Goal: Communication & Community: Answer question/provide support

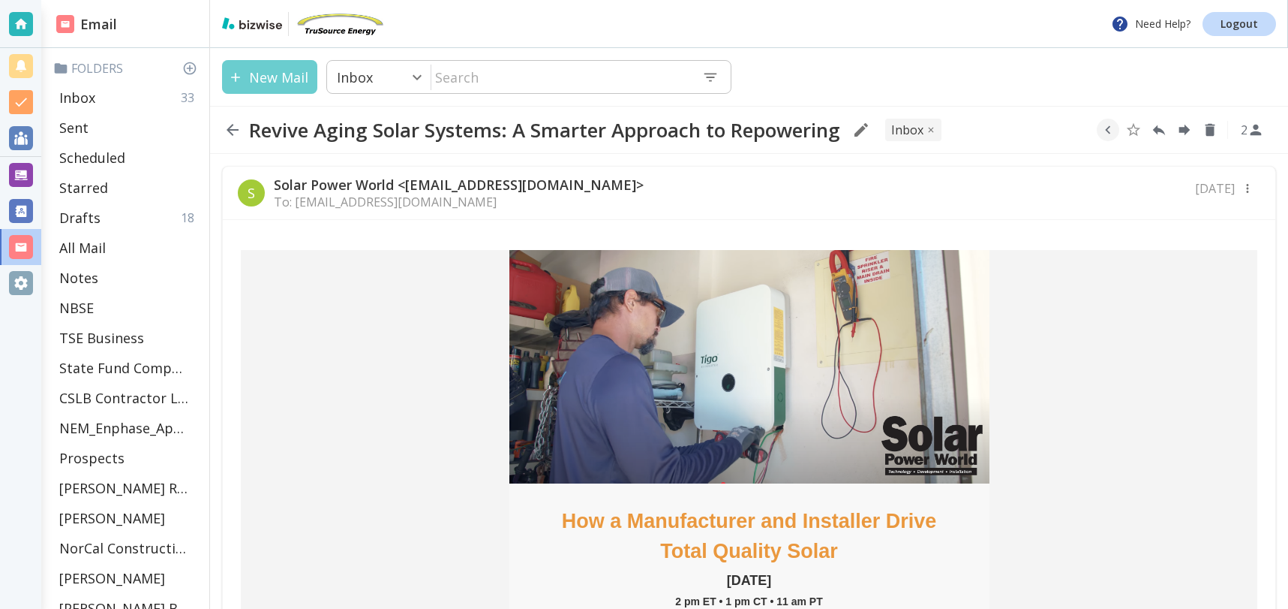
click at [281, 83] on button "New Mail" at bounding box center [269, 77] width 95 height 34
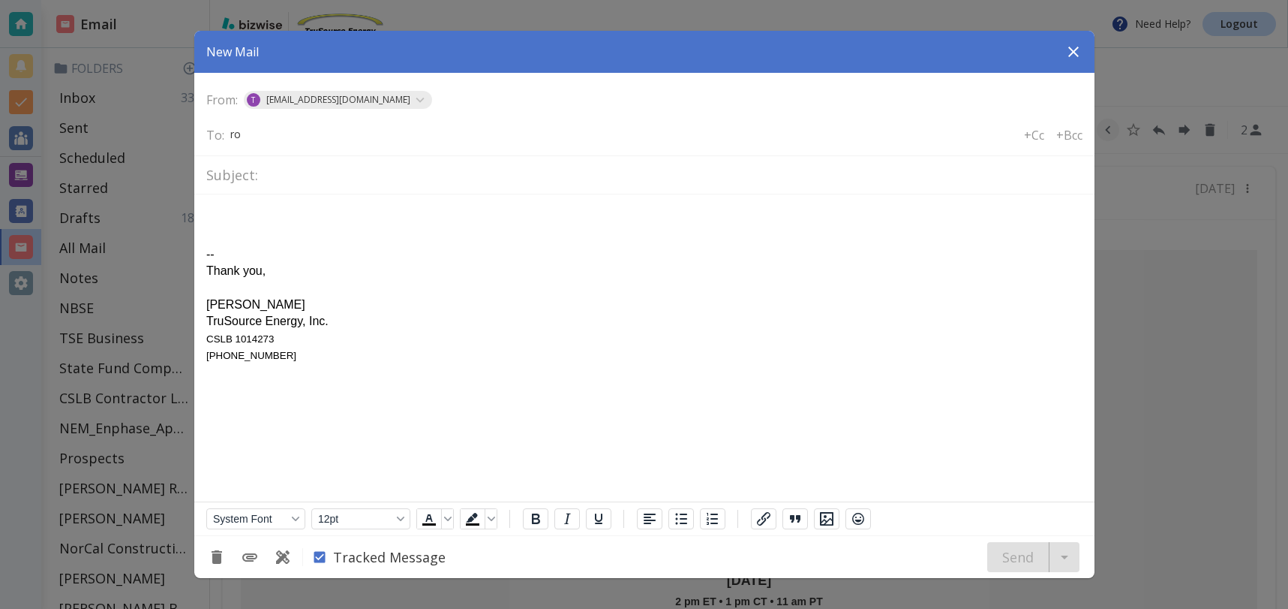
type input "r"
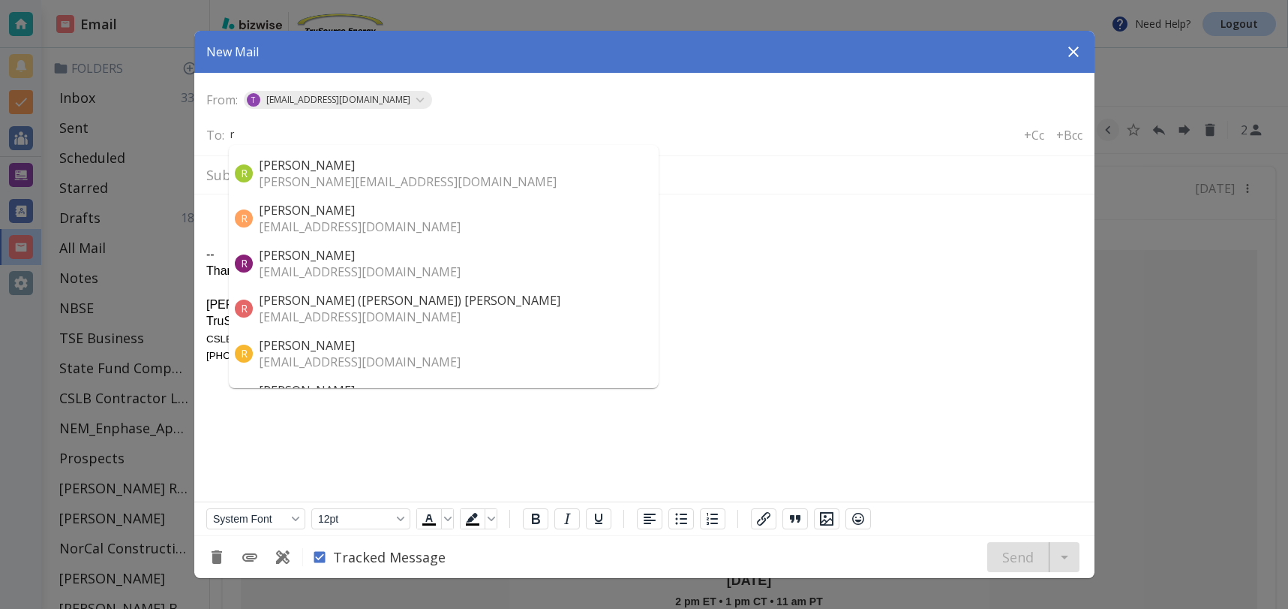
click at [352, 308] on p "[EMAIL_ADDRESS][DOMAIN_NAME]" at bounding box center [410, 316] width 302 height 17
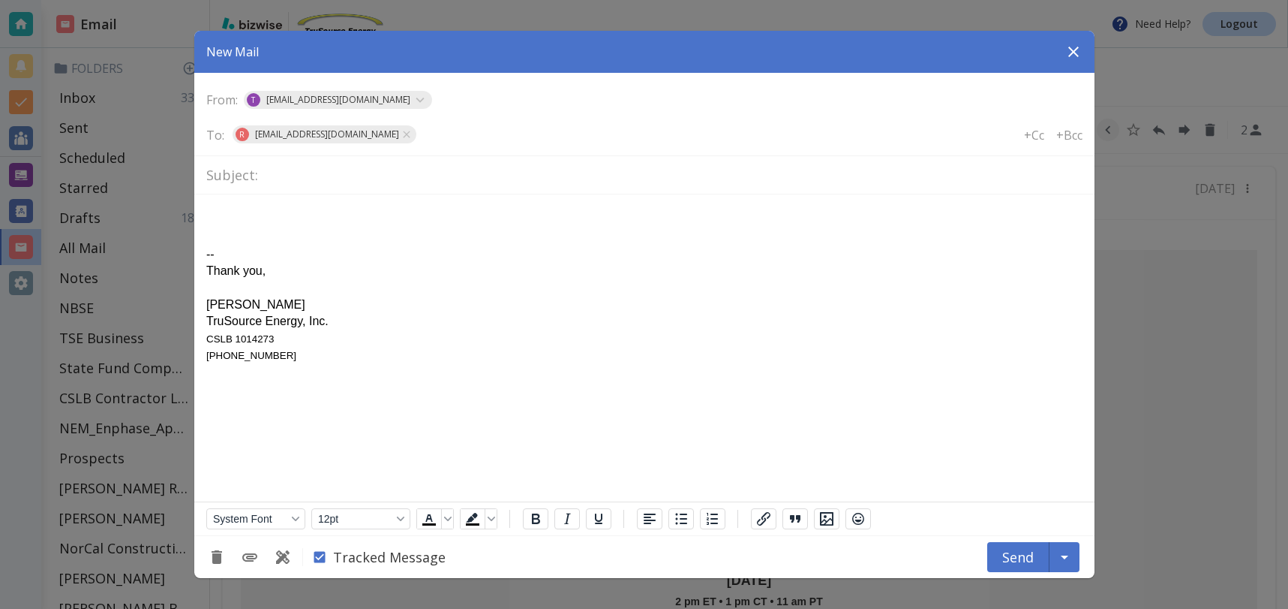
click at [279, 169] on input "text" at bounding box center [673, 175] width 819 height 26
type input "CC Co Status"
click at [222, 203] on html "-- Thank you, [PERSON_NAME] TruSource Energy, Inc. CSLB 1014273 [PHONE_NUMBER]" at bounding box center [644, 285] width 900 height 182
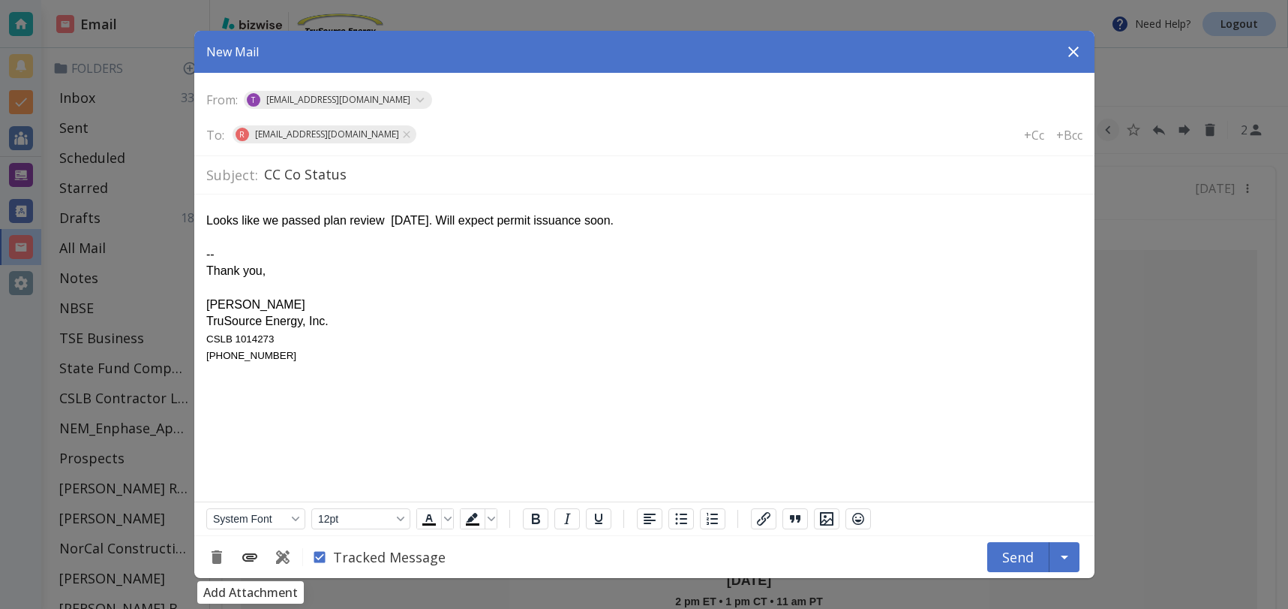
click at [248, 562] on icon "Add Attachment" at bounding box center [250, 557] width 18 height 18
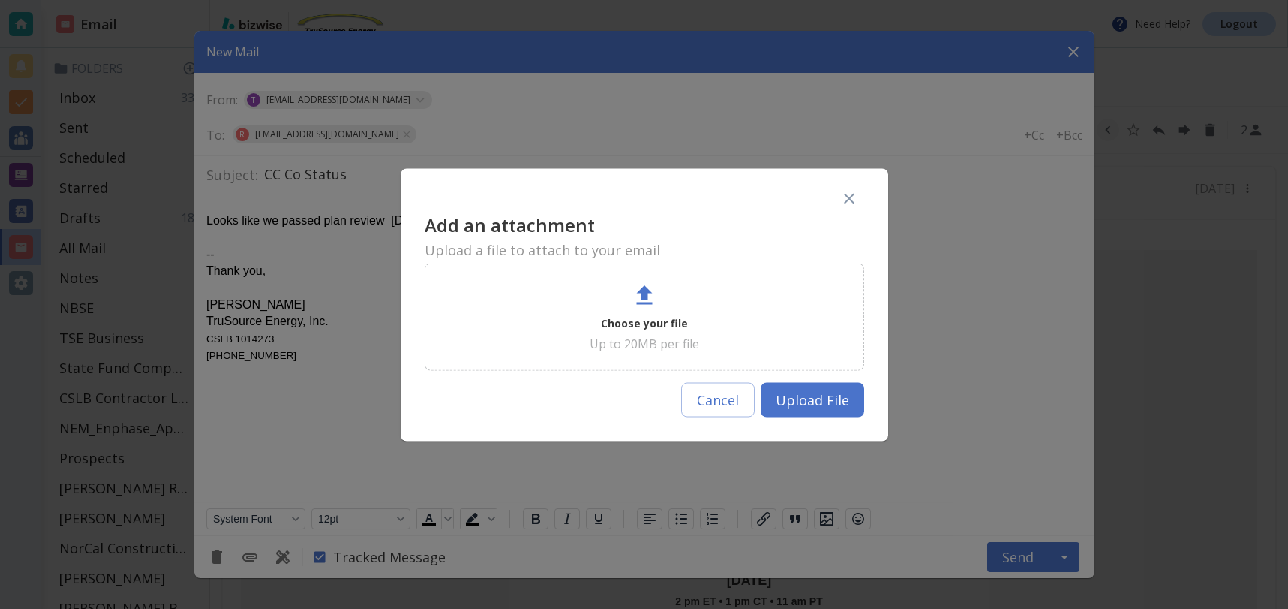
click at [639, 312] on div "Choose your file Up to 20MB per file" at bounding box center [644, 316] width 402 height 70
click at [724, 404] on button "Cancel" at bounding box center [718, 399] width 74 height 35
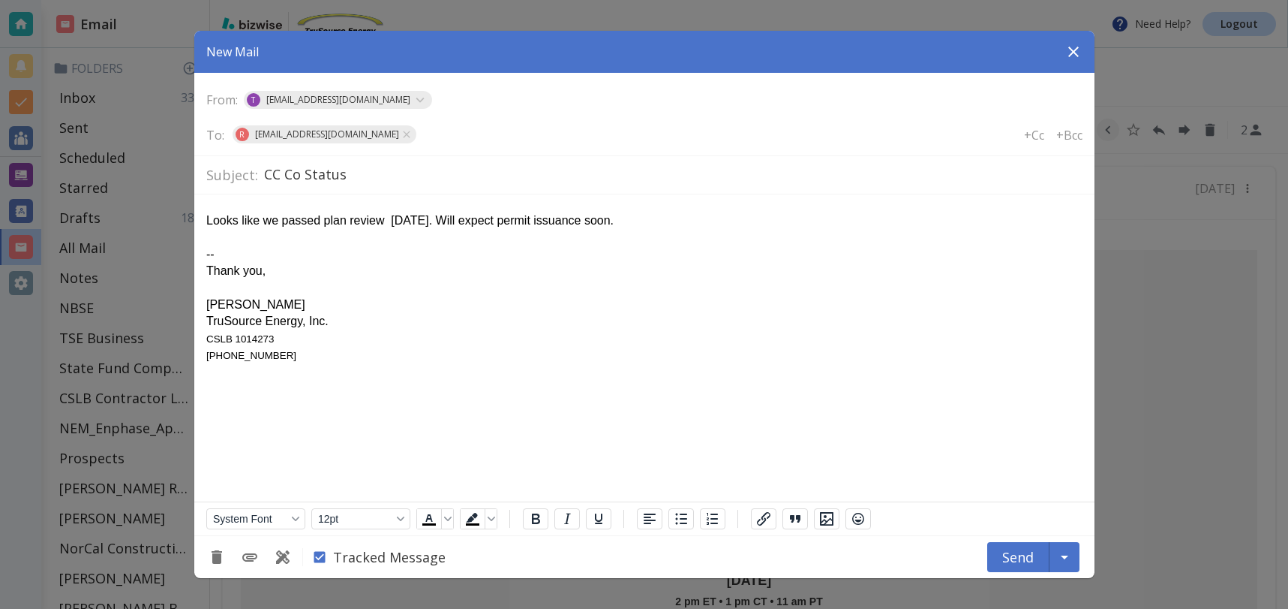
click at [666, 226] on div "Looks like we passed plan review [DATE]. Will expect permit issuance soon." at bounding box center [644, 220] width 876 height 17
click at [1015, 551] on button "Send" at bounding box center [1018, 557] width 62 height 30
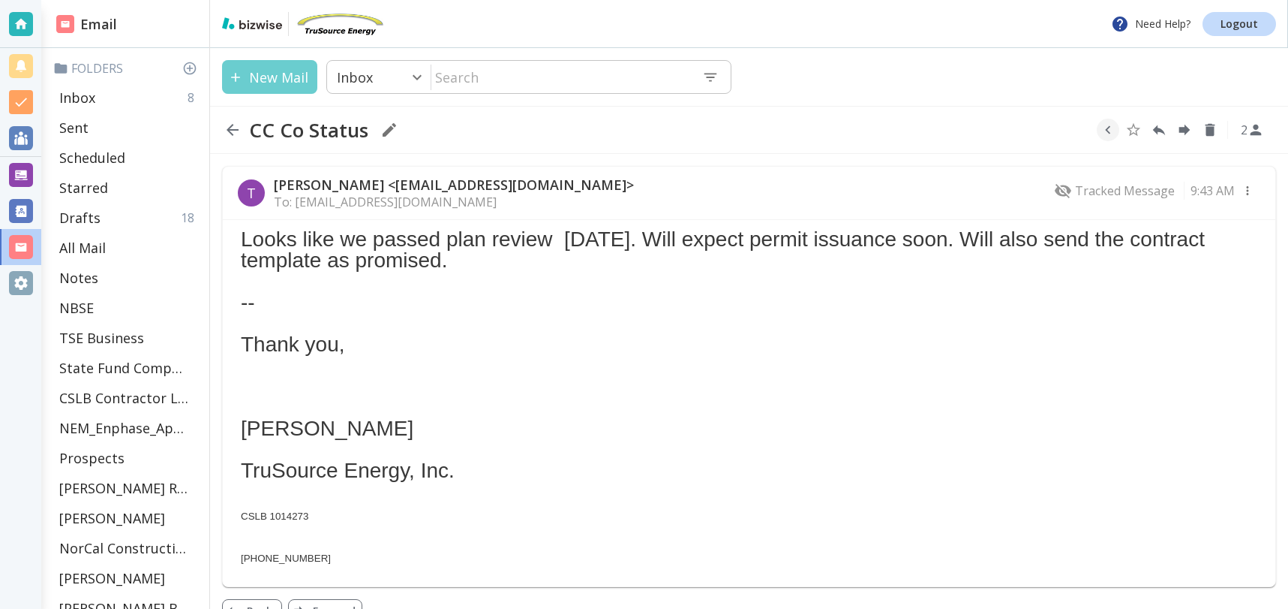
click at [261, 77] on button "New Mail" at bounding box center [269, 77] width 95 height 34
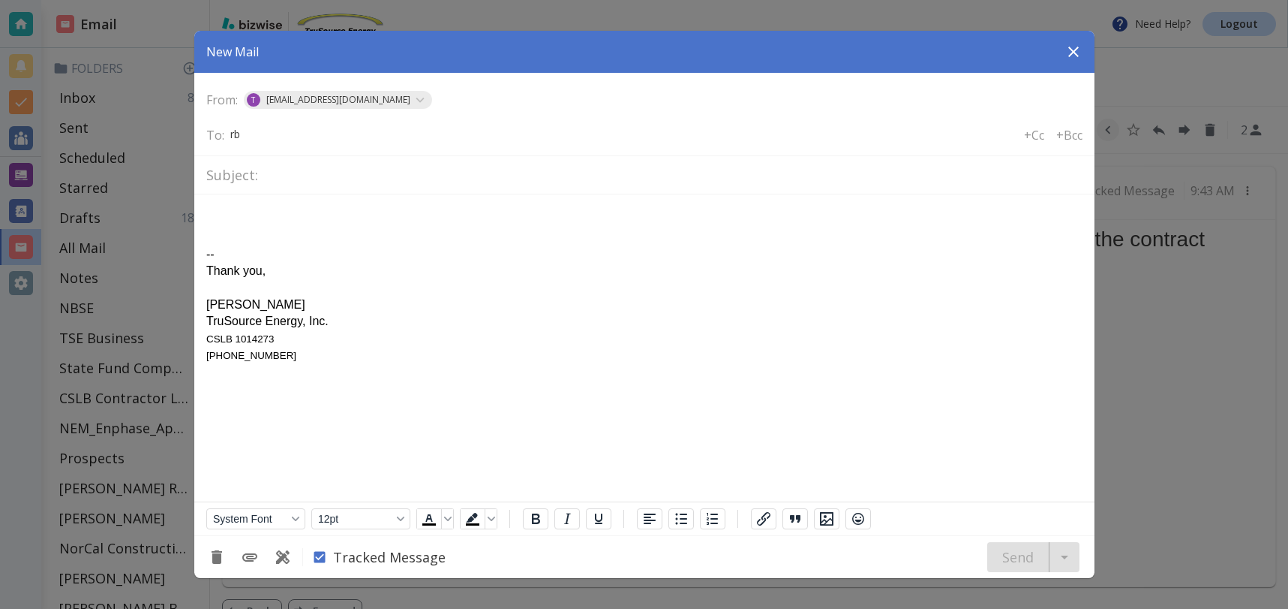
type input "rba"
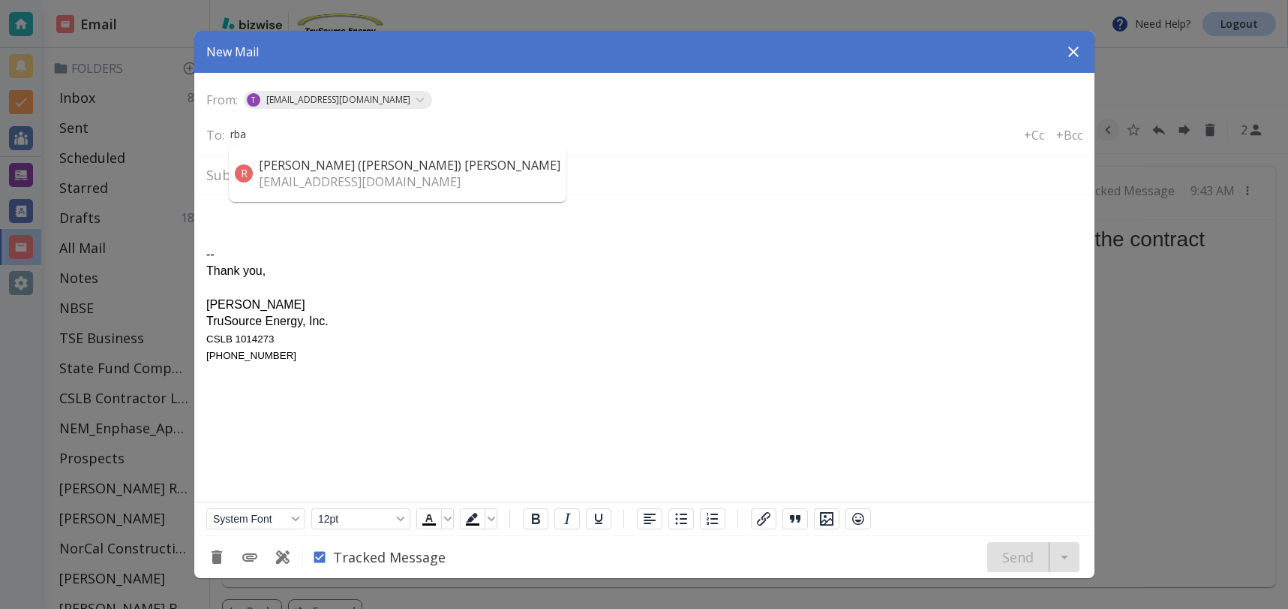
click at [340, 176] on p "[EMAIL_ADDRESS][DOMAIN_NAME]" at bounding box center [410, 181] width 302 height 17
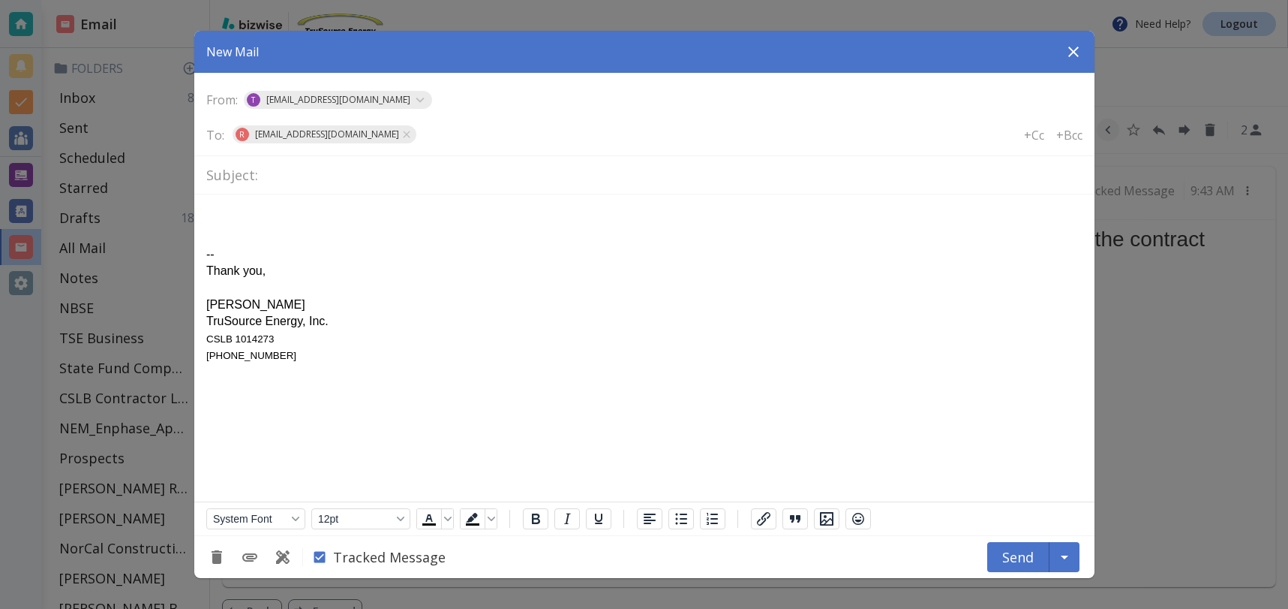
click at [340, 176] on input "text" at bounding box center [673, 175] width 819 height 26
type input "Commercial Template_Confidential"
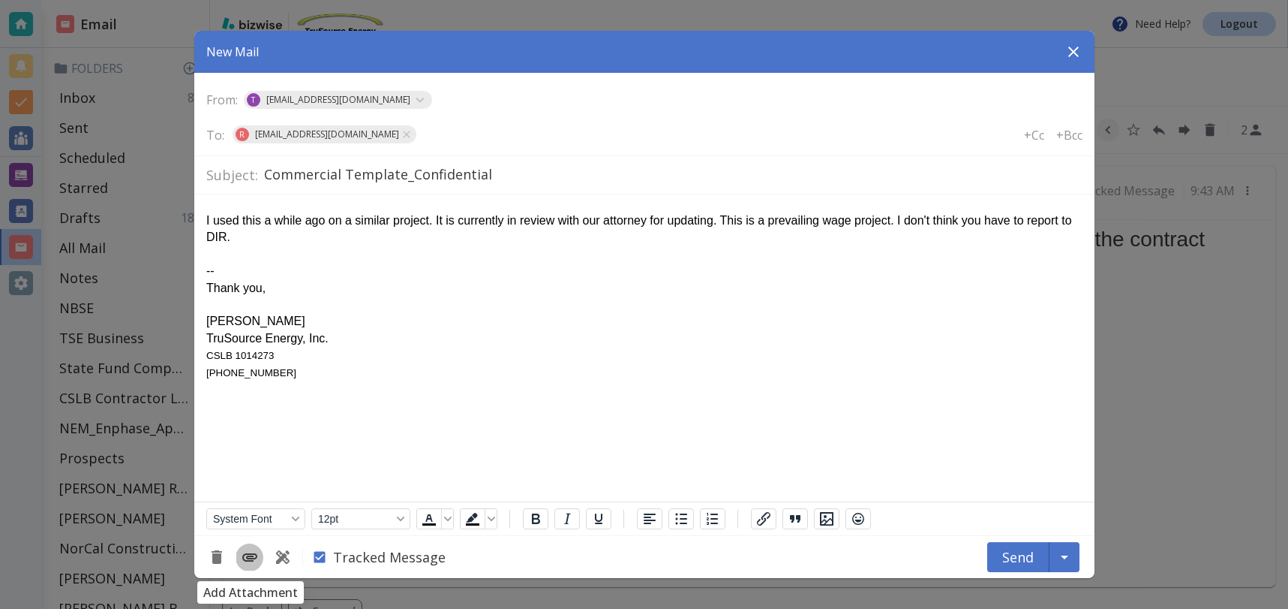
click at [254, 556] on icon "Add Attachment" at bounding box center [250, 557] width 18 height 18
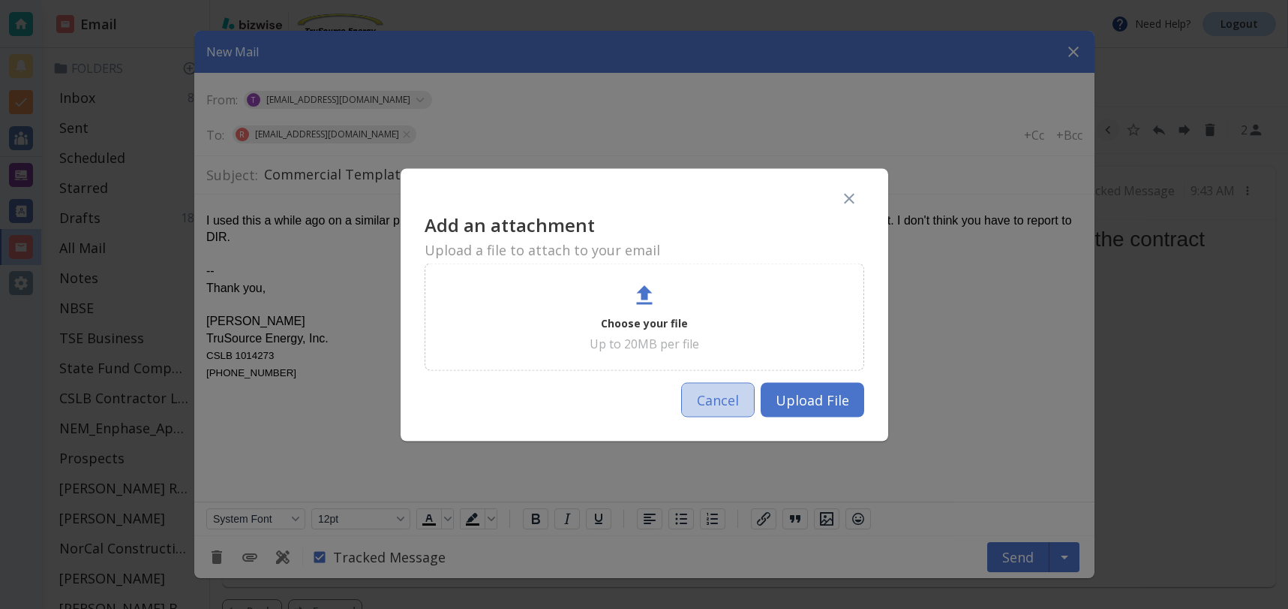
click at [719, 405] on button "Cancel" at bounding box center [718, 399] width 74 height 35
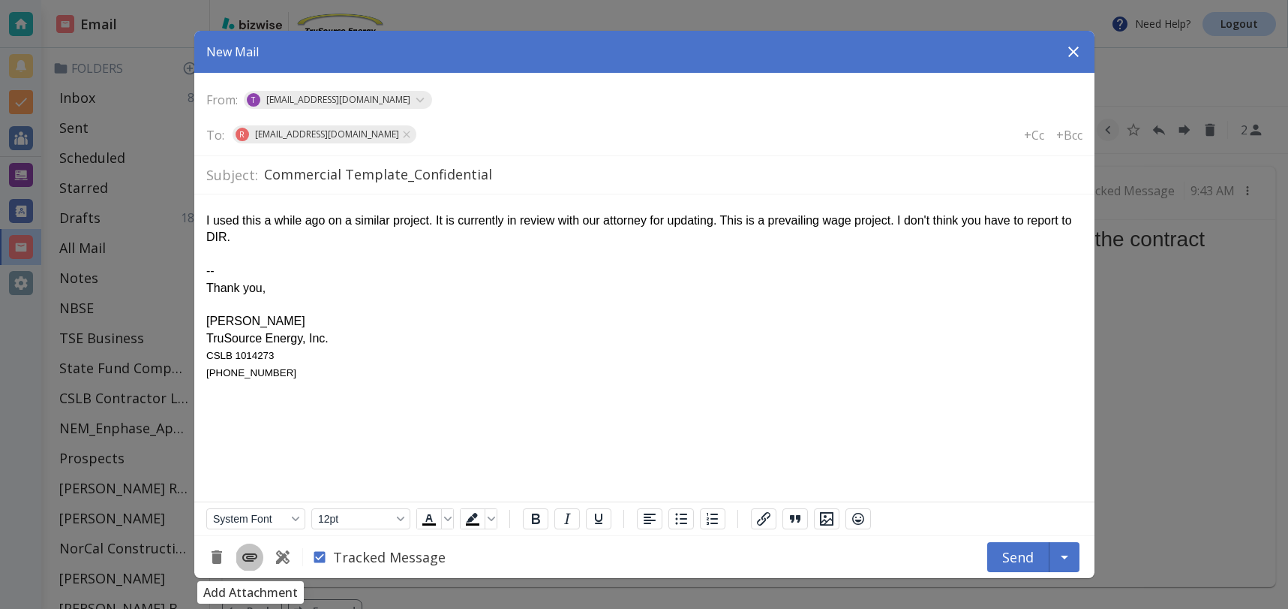
click at [254, 555] on icon "Add Attachment" at bounding box center [250, 557] width 18 height 18
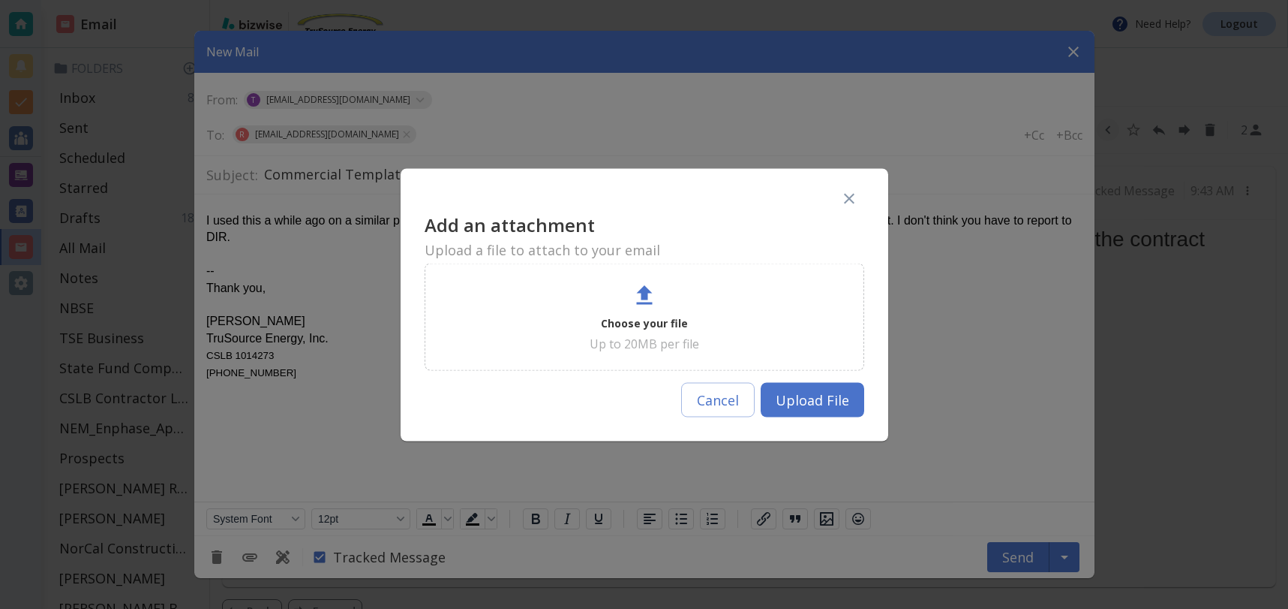
click at [609, 307] on div "Choose your file Up to 20MB per file" at bounding box center [644, 316] width 402 height 70
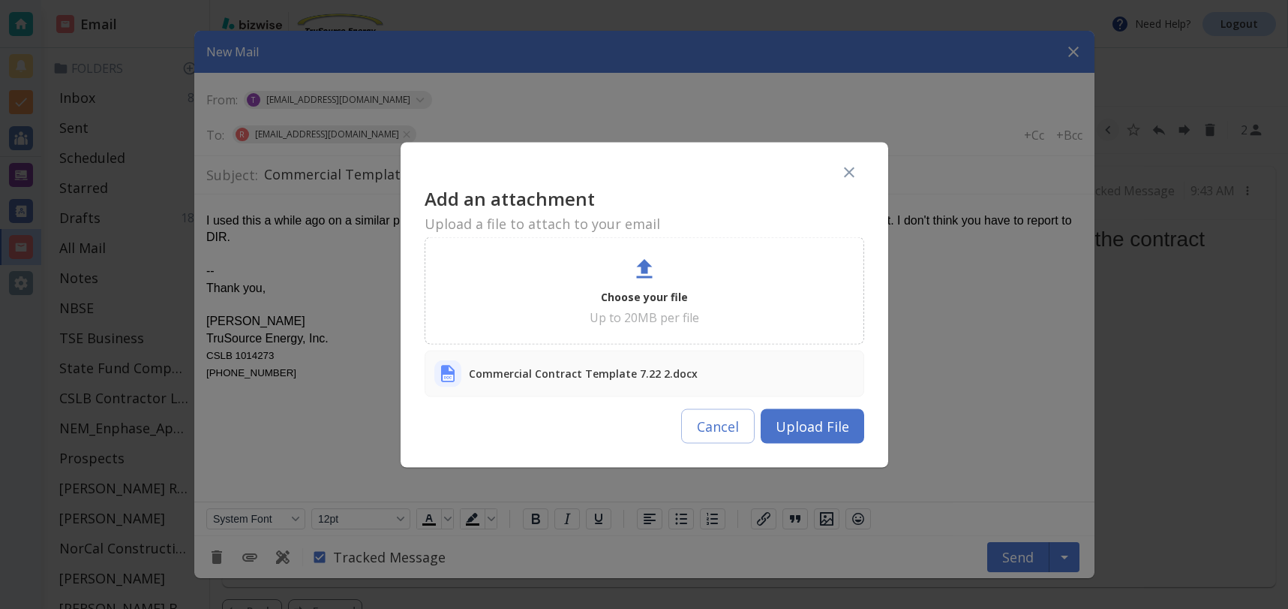
click at [837, 425] on button "Upload File" at bounding box center [813, 425] width 104 height 35
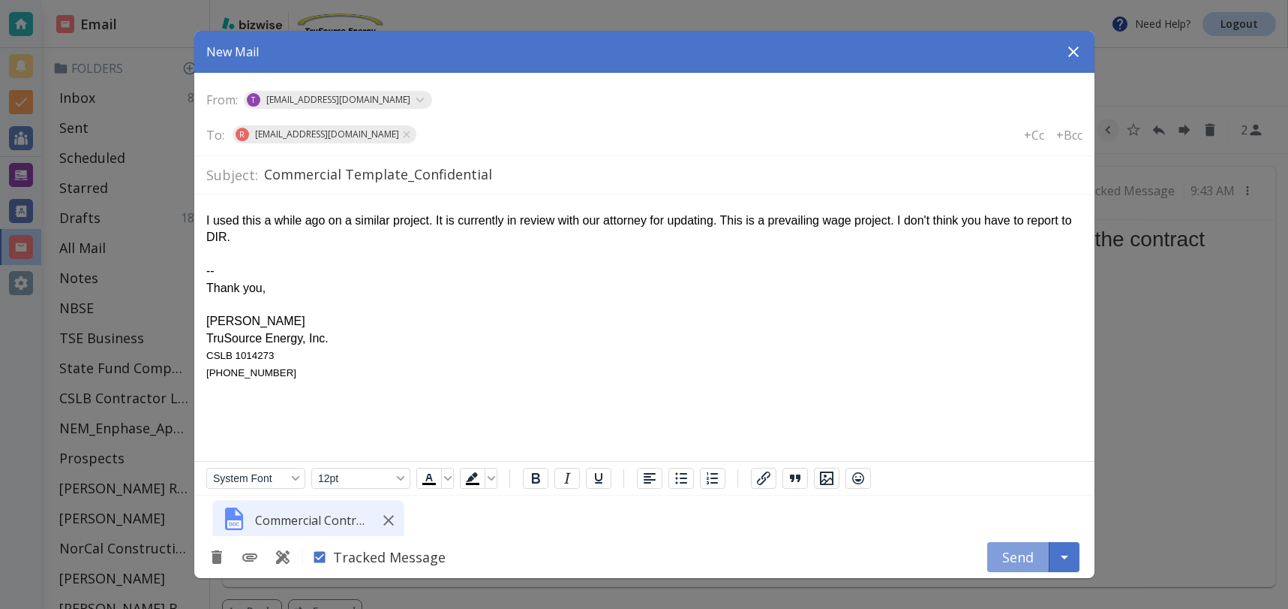
click at [1014, 561] on button "Send" at bounding box center [1018, 557] width 62 height 30
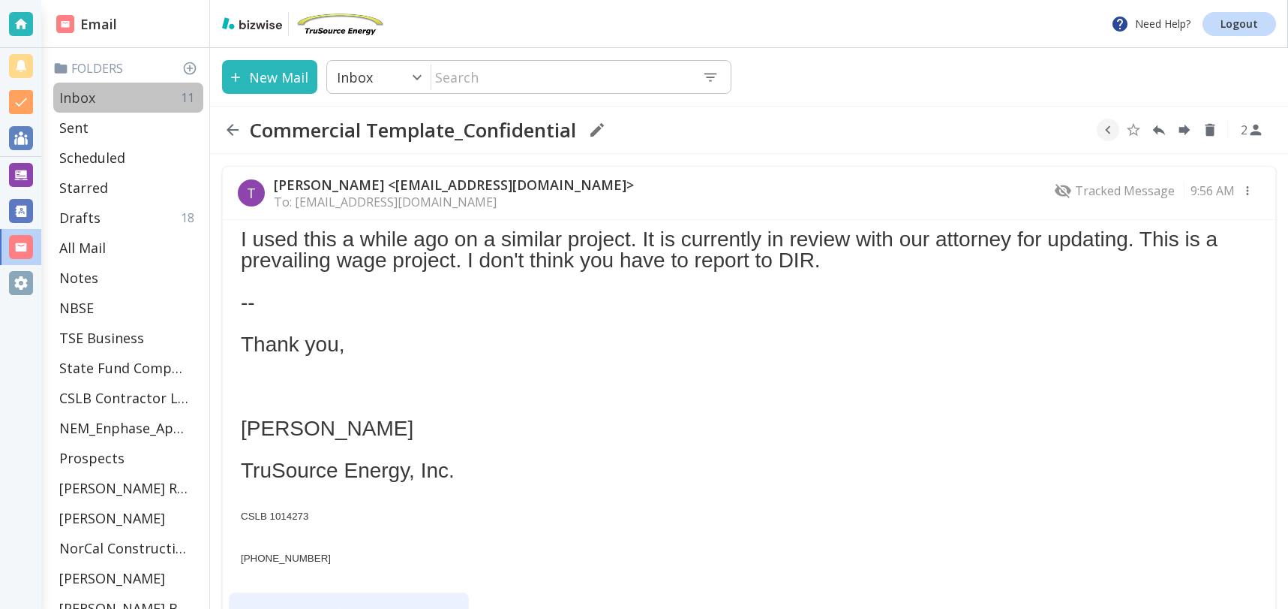
click at [74, 95] on p "Inbox" at bounding box center [77, 98] width 36 height 18
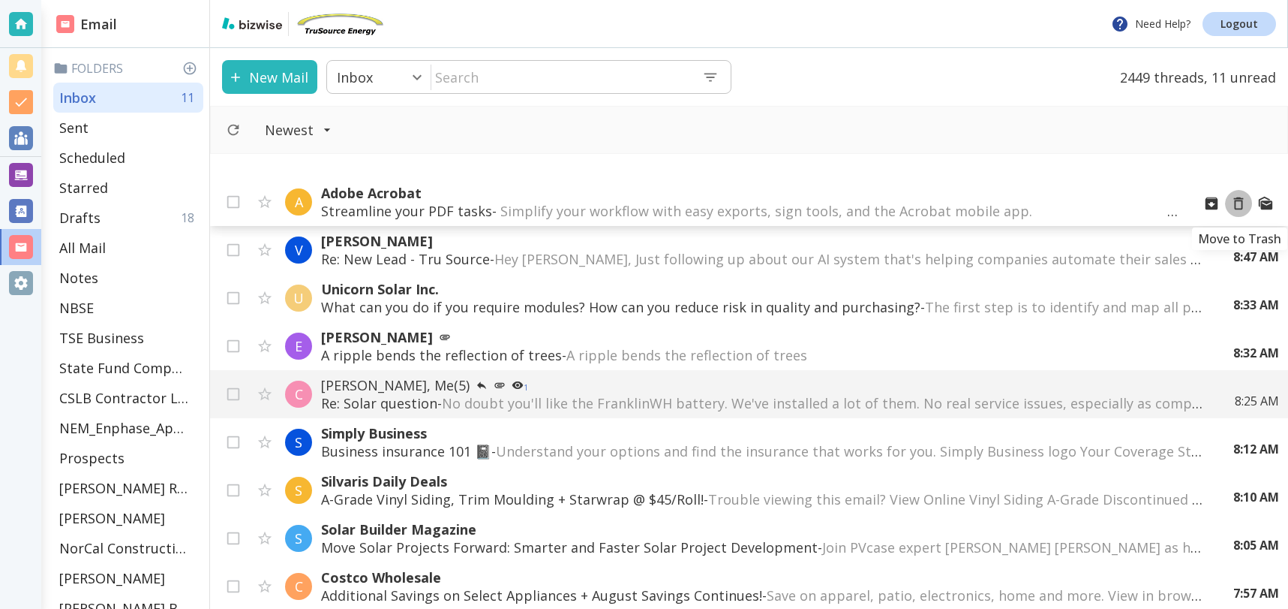
click at [1241, 201] on icon "Move to Trash" at bounding box center [1239, 203] width 17 height 17
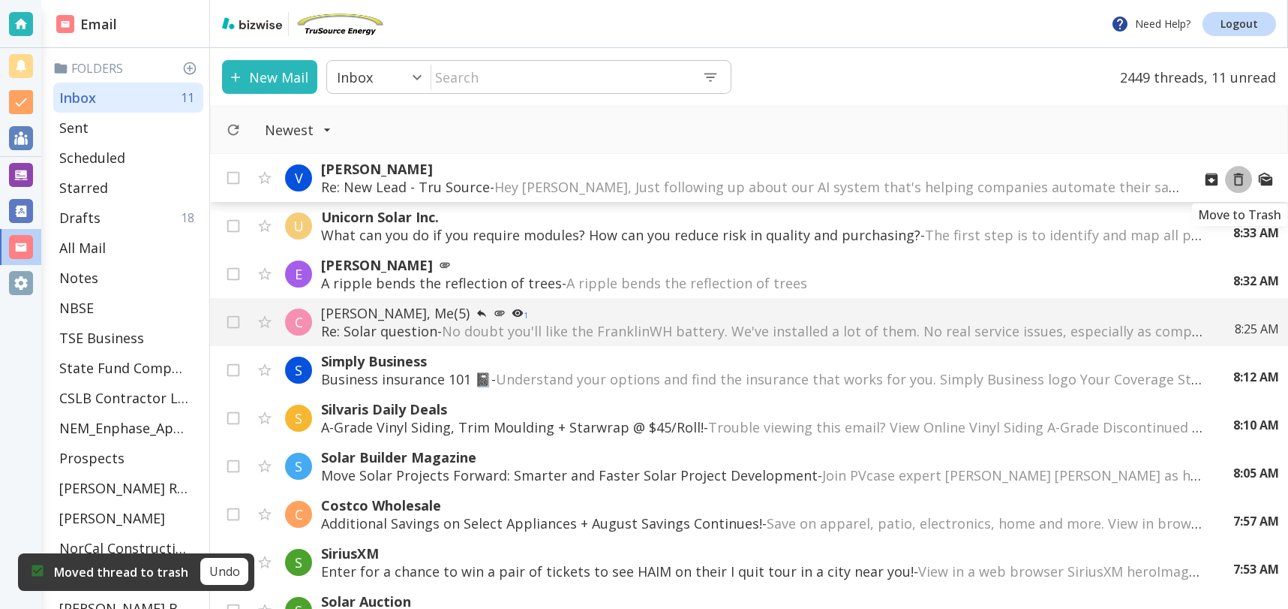
click at [1241, 178] on icon "Move to Trash" at bounding box center [1239, 179] width 17 height 17
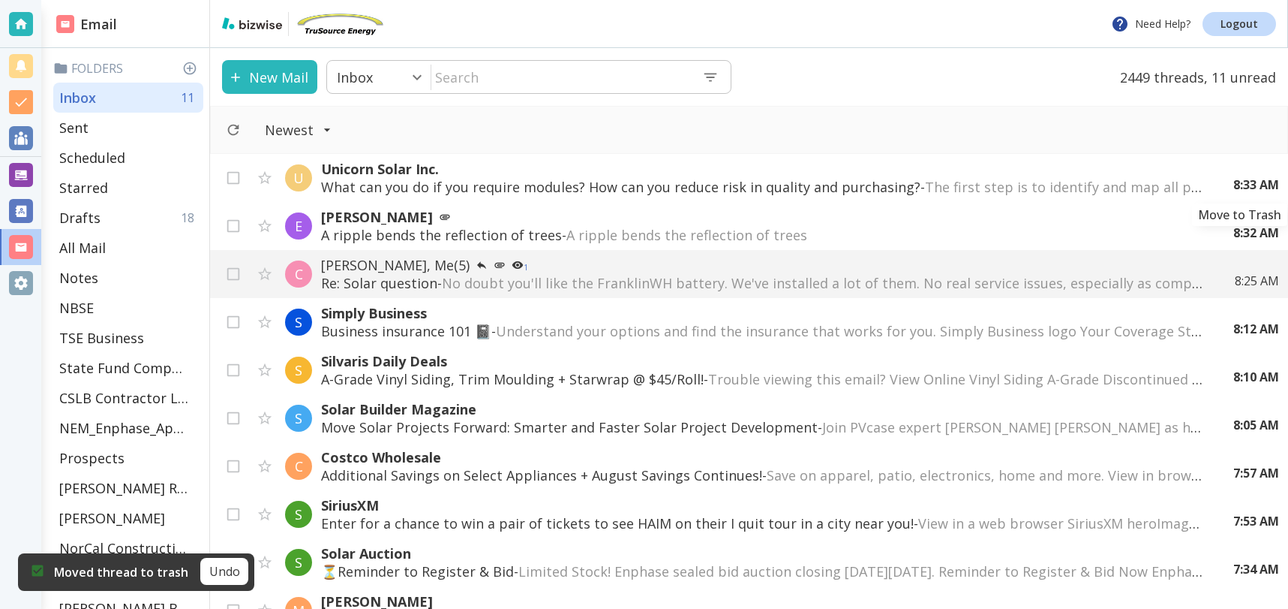
click at [0, 0] on icon "Move to Trash" at bounding box center [0, 0] width 0 height 0
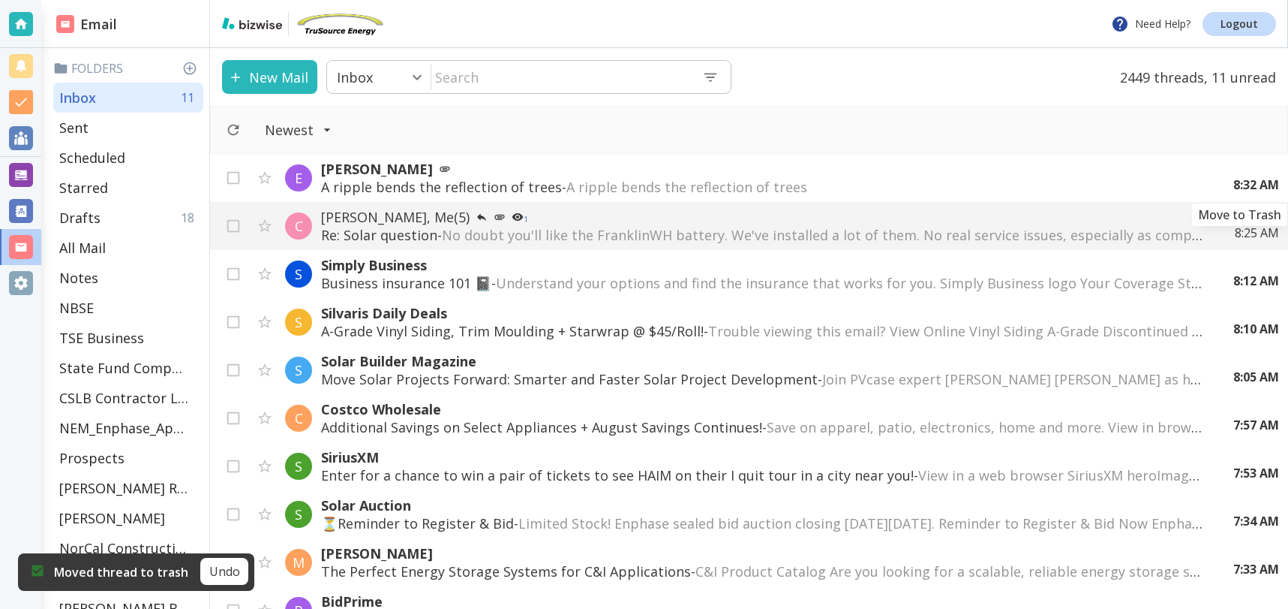
click at [0, 0] on icon "Move to Trash" at bounding box center [0, 0] width 0 height 0
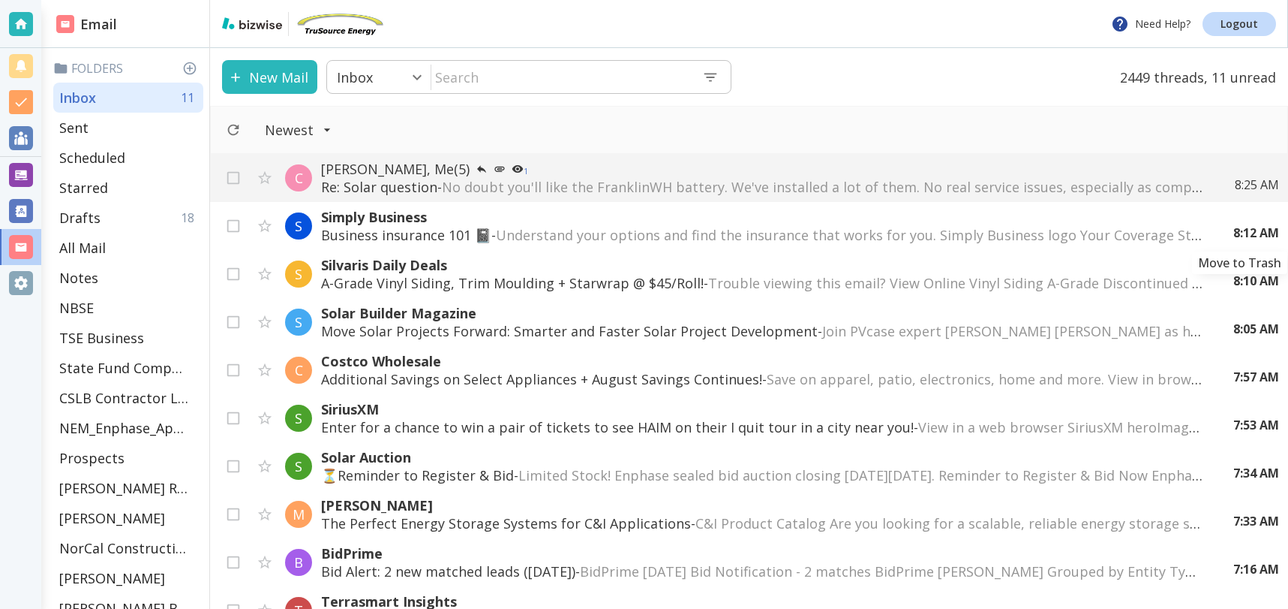
click at [0, 0] on icon "Move to Trash" at bounding box center [0, 0] width 0 height 0
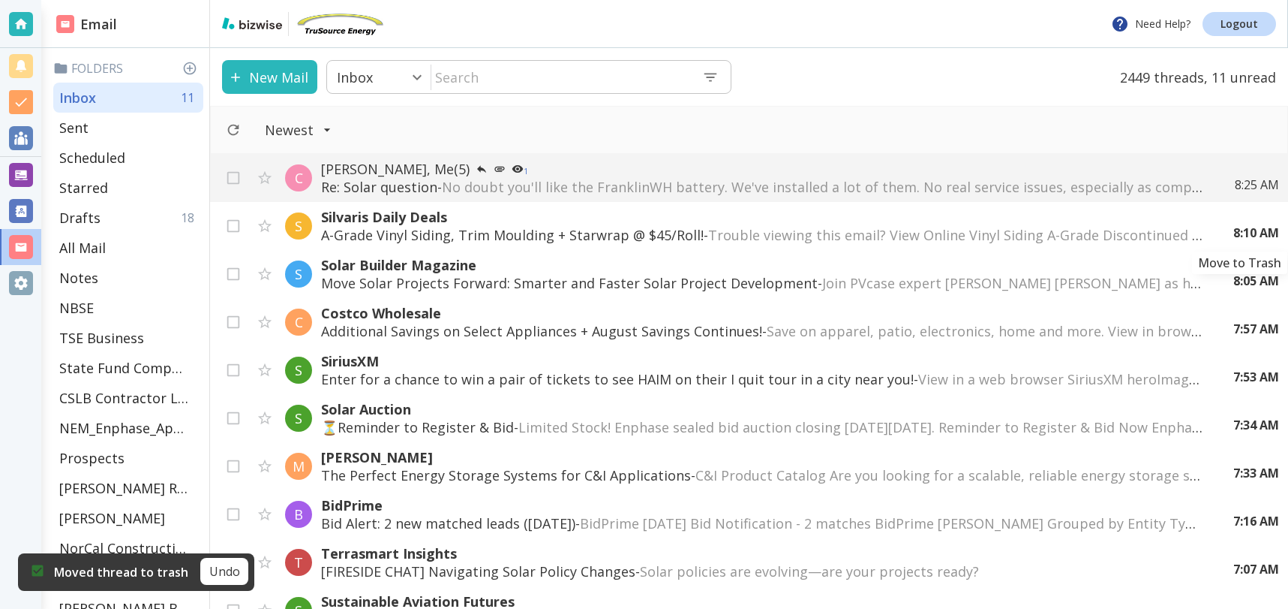
click at [0, 0] on icon "Move to Trash" at bounding box center [0, 0] width 0 height 0
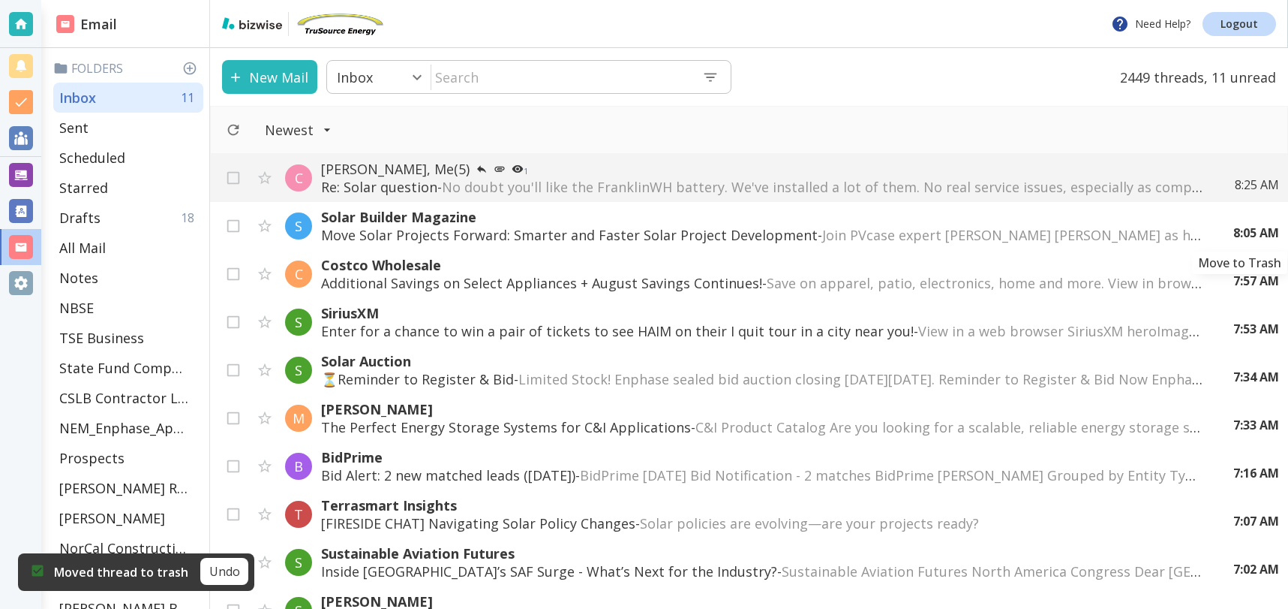
click at [0, 0] on icon "Move to Trash" at bounding box center [0, 0] width 0 height 0
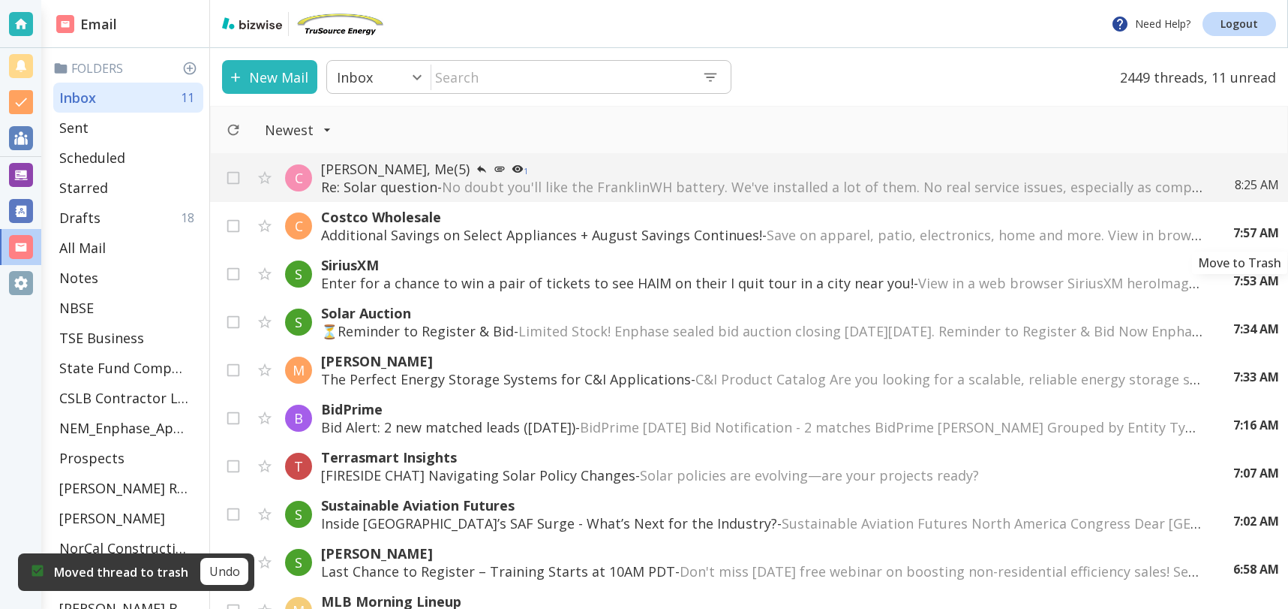
click at [0, 0] on icon "Move to Trash" at bounding box center [0, 0] width 0 height 0
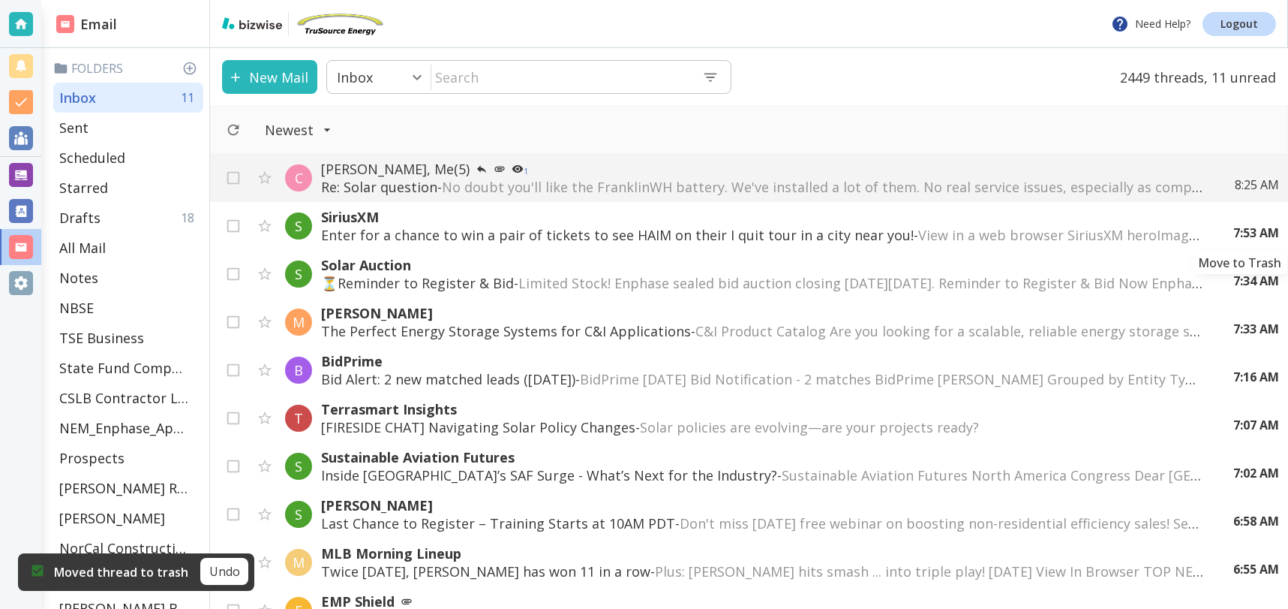
click at [0, 0] on icon "Move to Trash" at bounding box center [0, 0] width 0 height 0
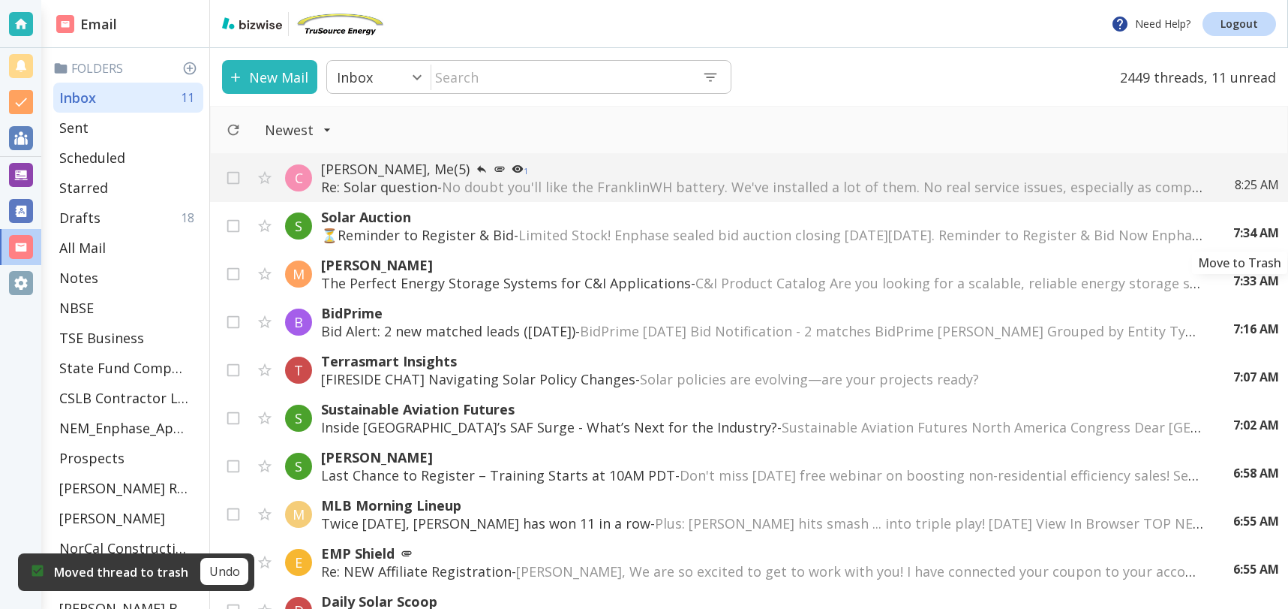
click at [0, 0] on icon "Move to Trash" at bounding box center [0, 0] width 0 height 0
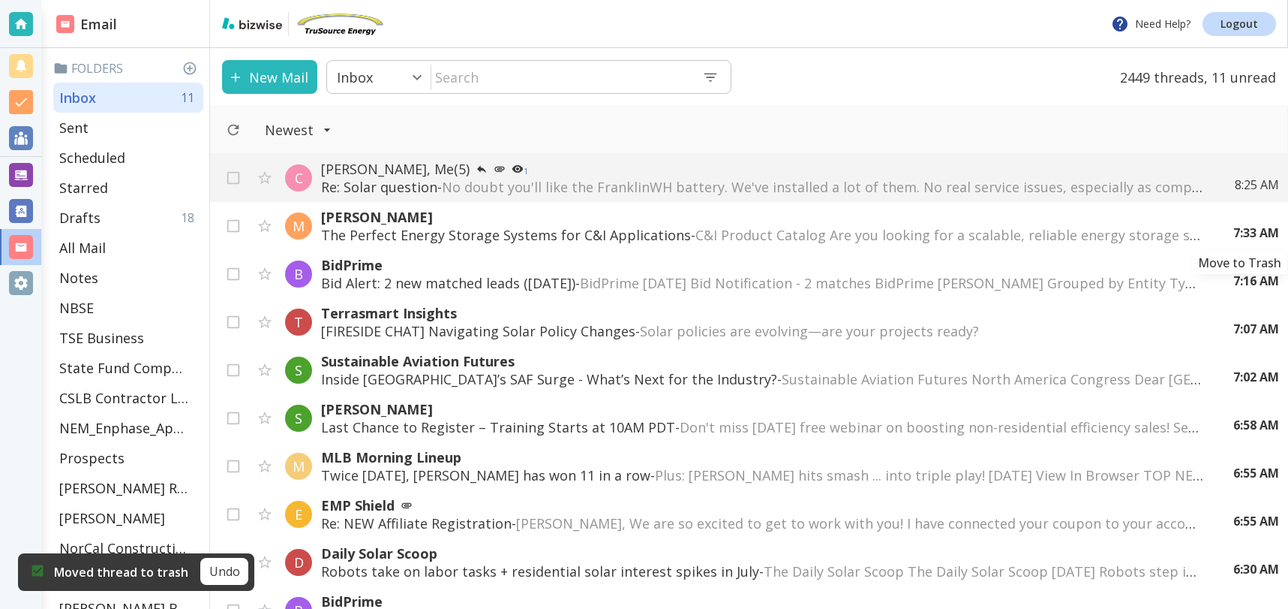
click at [0, 0] on icon "Move to Trash" at bounding box center [0, 0] width 0 height 0
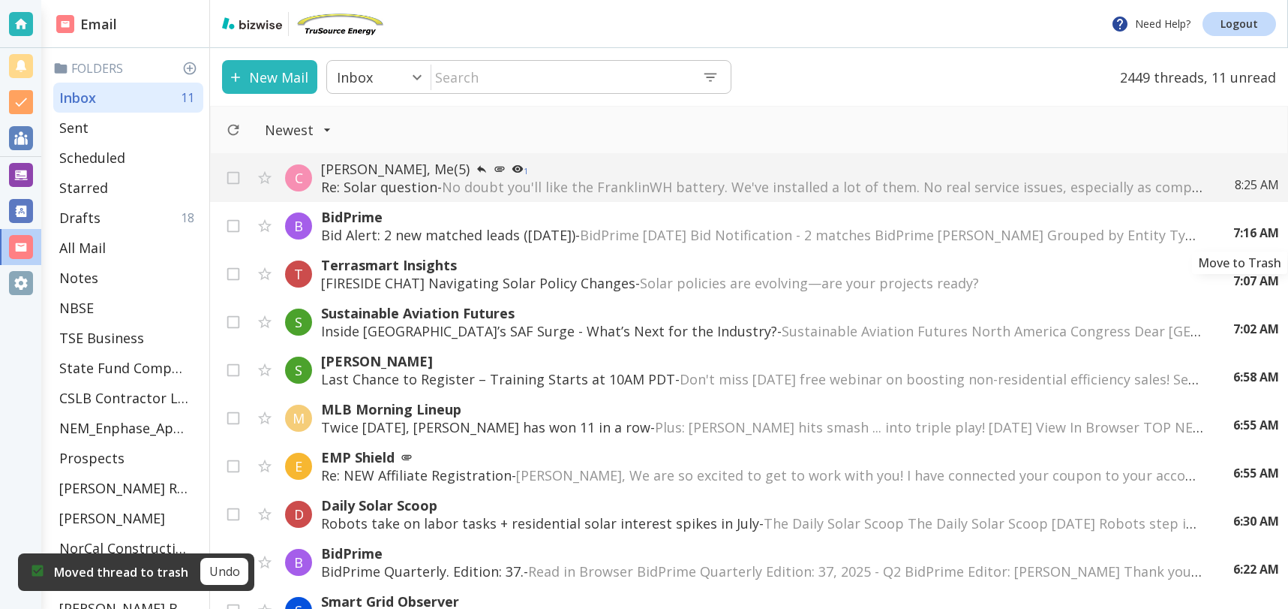
click at [0, 0] on icon "Move to Trash" at bounding box center [0, 0] width 0 height 0
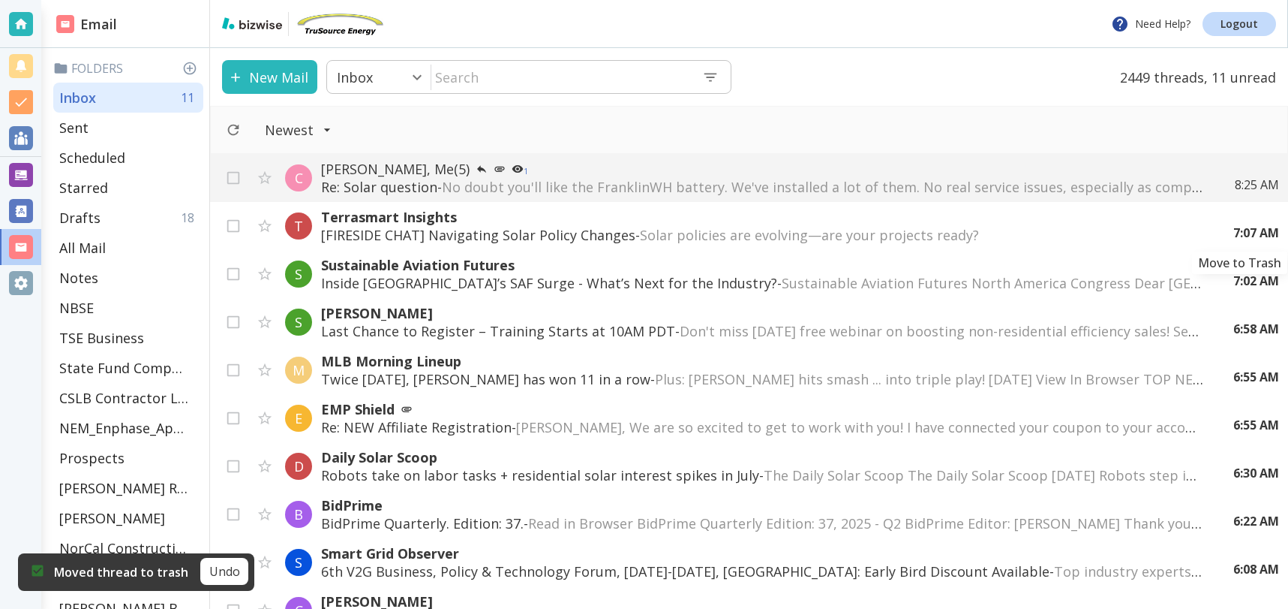
click at [0, 0] on icon "Move to Trash" at bounding box center [0, 0] width 0 height 0
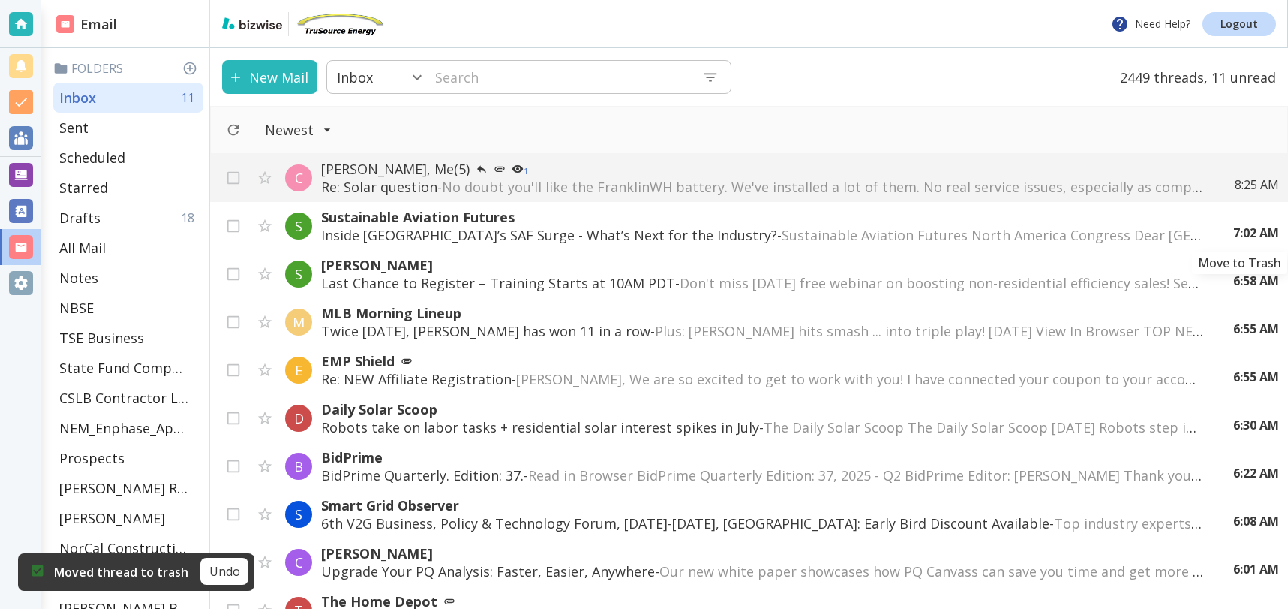
click at [0, 0] on icon "Move to Trash" at bounding box center [0, 0] width 0 height 0
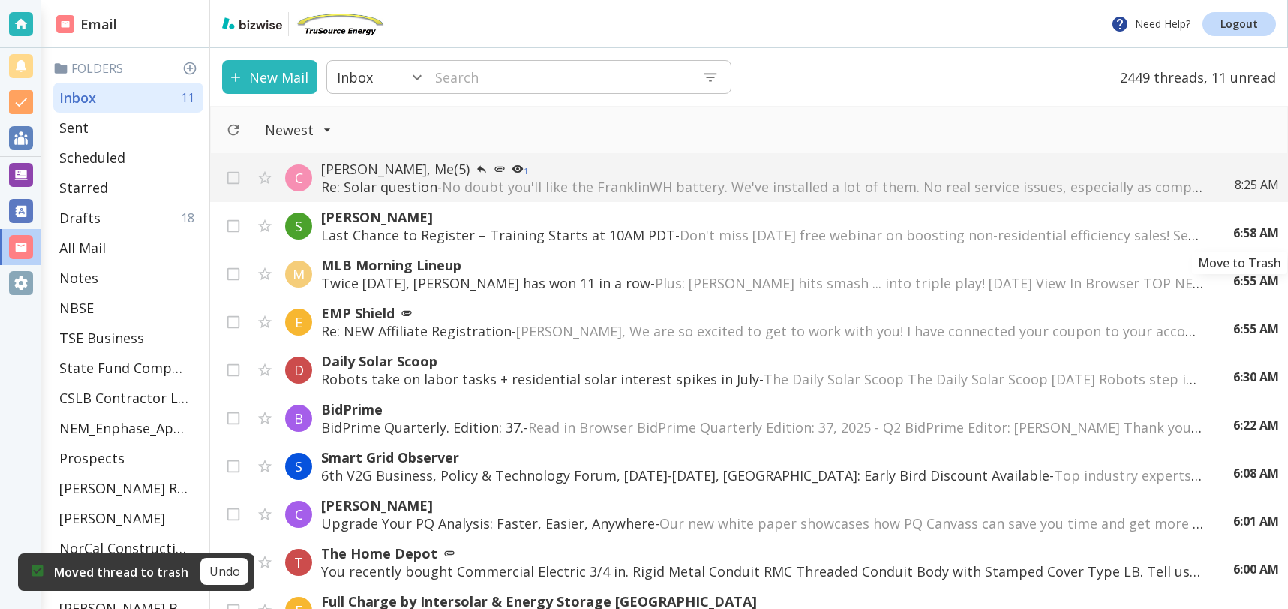
click at [0, 0] on icon "Move to Trash" at bounding box center [0, 0] width 0 height 0
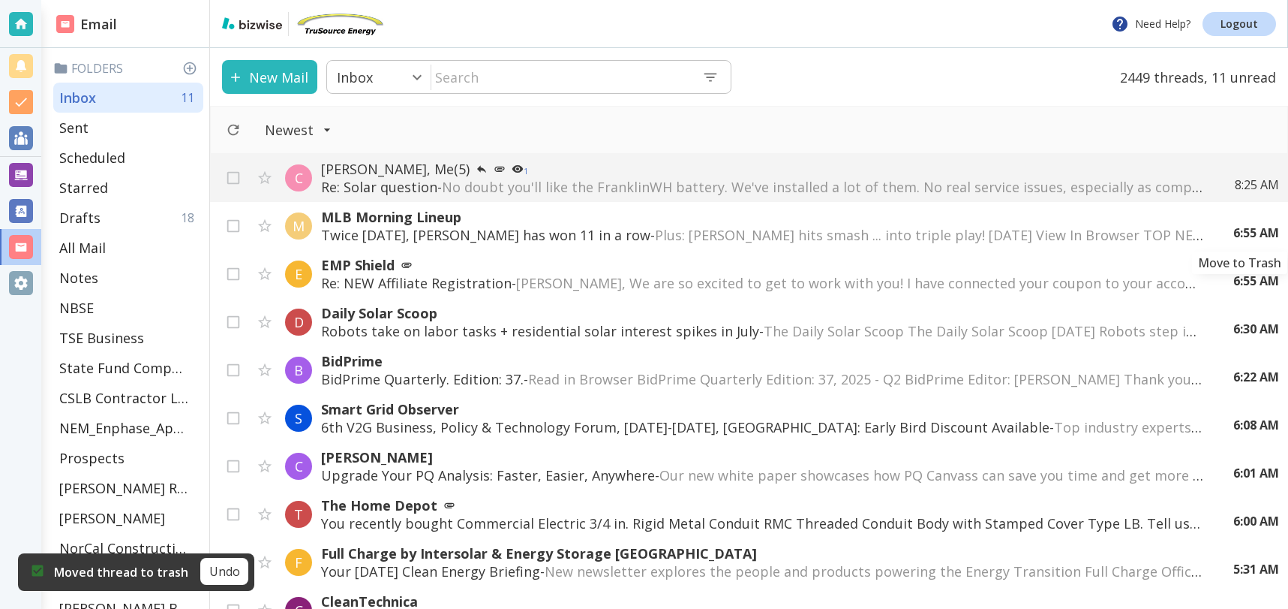
click at [0, 0] on icon "Move to Trash" at bounding box center [0, 0] width 0 height 0
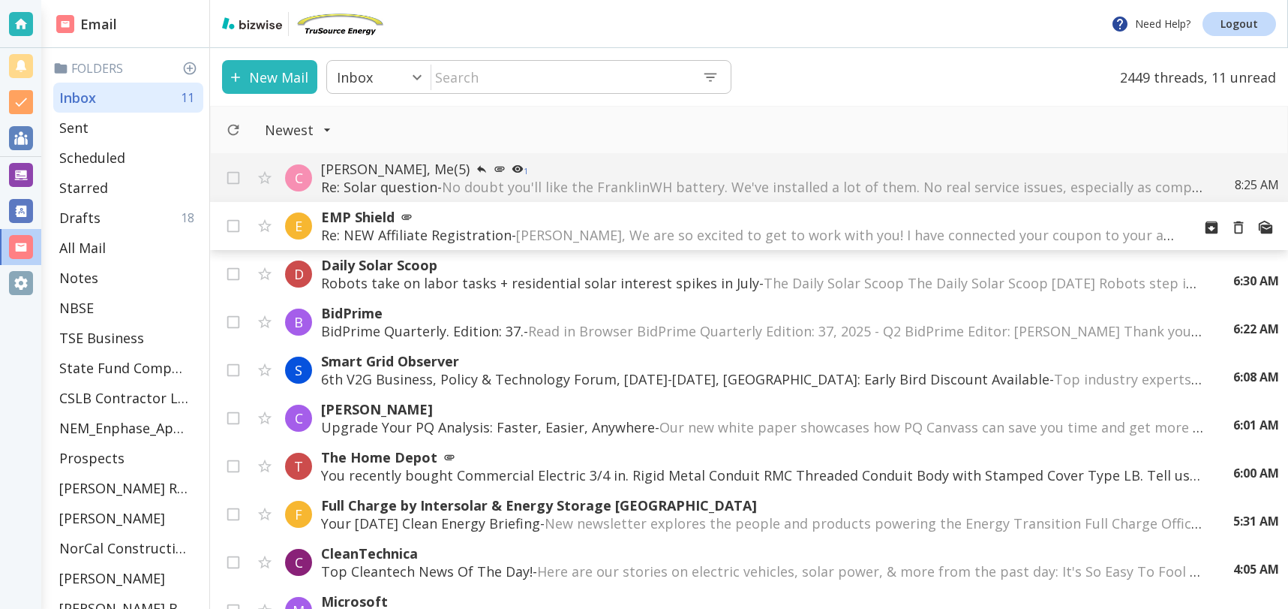
click at [920, 234] on span "[PERSON_NAME], We are so excited to get to work with you! I have connected your…" at bounding box center [1176, 235] width 1321 height 18
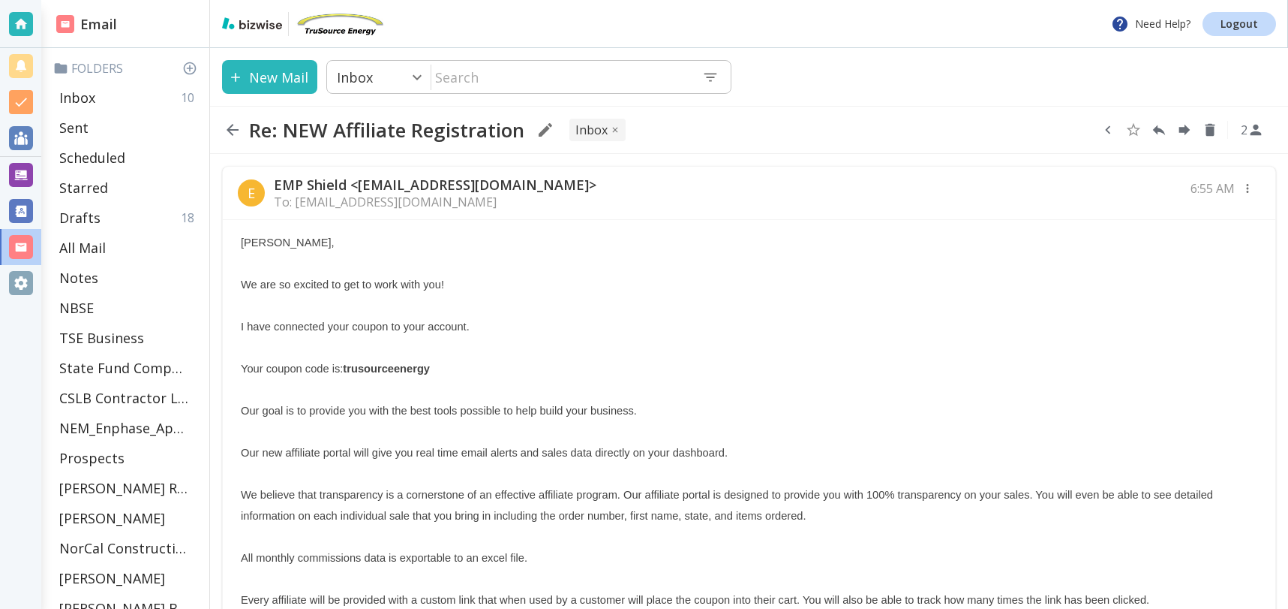
click at [1105, 129] on icon "button" at bounding box center [1108, 130] width 17 height 17
click at [1051, 131] on icon "Move to Folder" at bounding box center [1051, 130] width 14 height 11
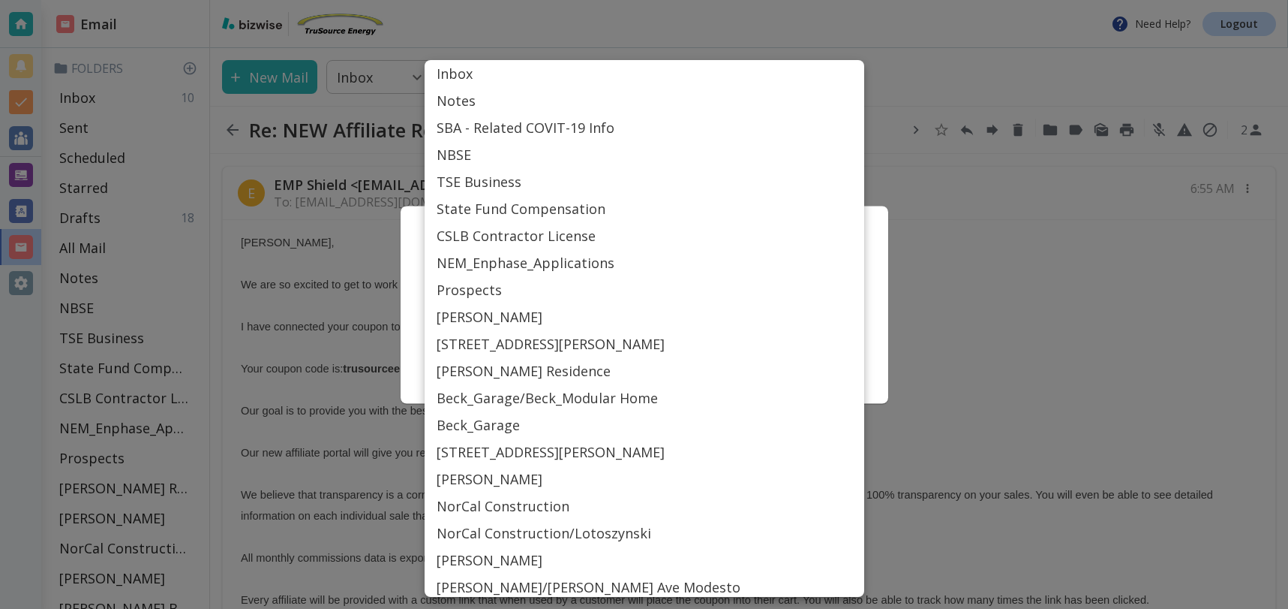
click at [464, 0] on body "Need Help? Logout Email Folders Inbox 10 Sent Scheduled Starred Drafts 18 All M…" at bounding box center [644, 0] width 1288 height 0
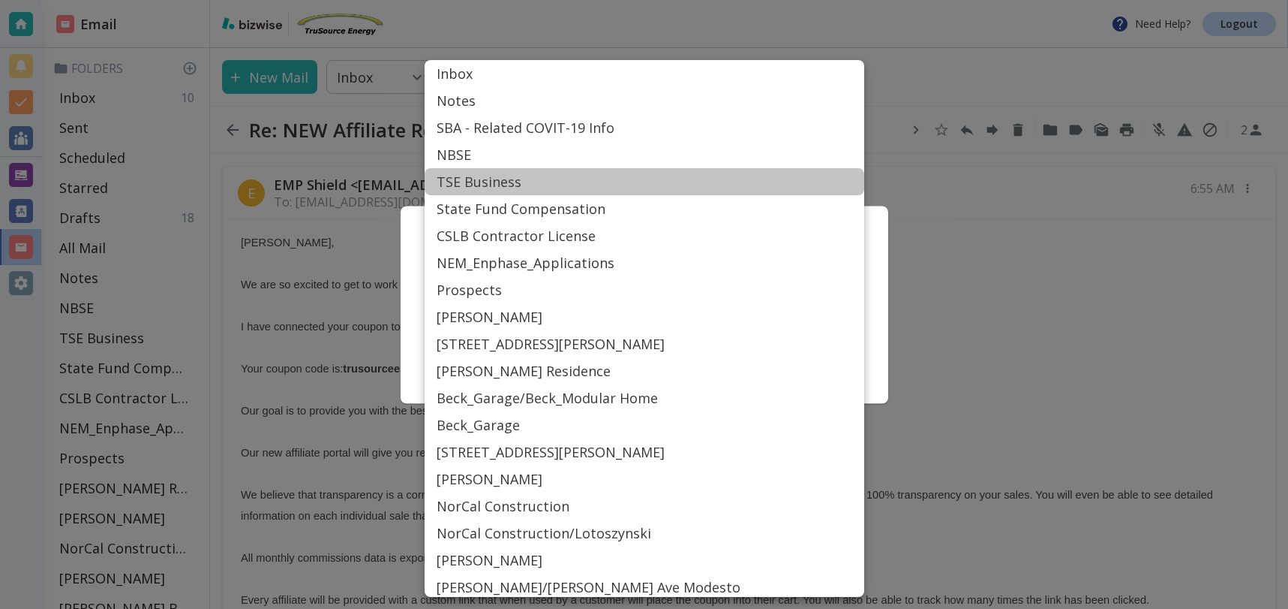
click at [481, 182] on li "TSE Business" at bounding box center [645, 181] width 440 height 27
type input "Label_15"
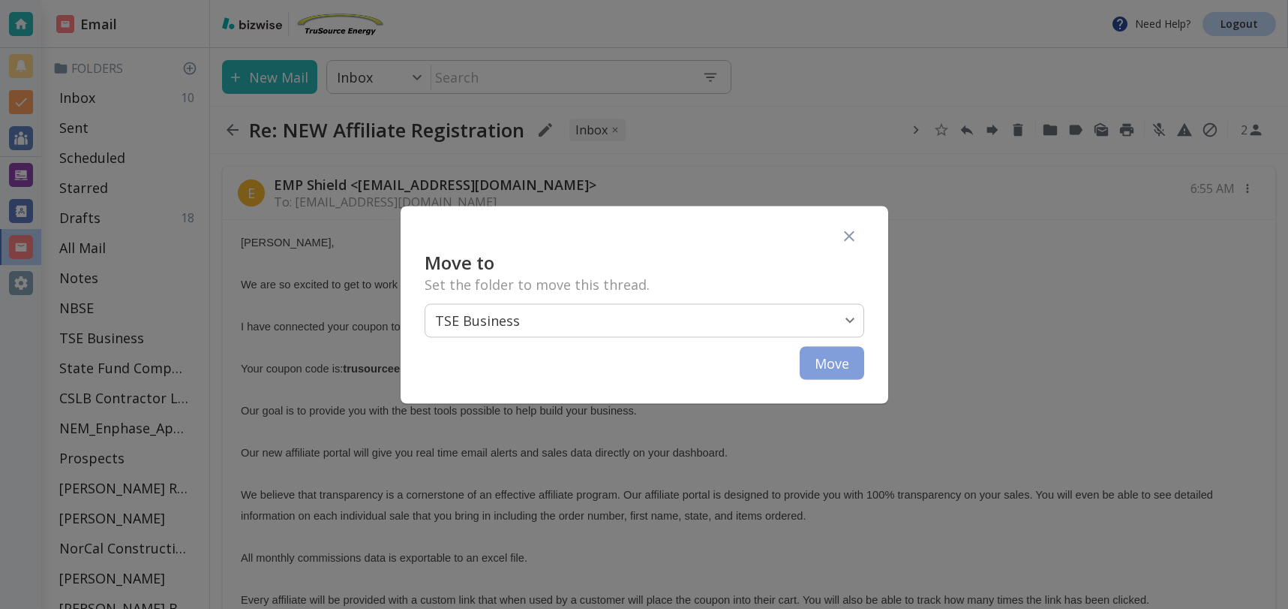
drag, startPoint x: 815, startPoint y: 361, endPoint x: 799, endPoint y: 360, distance: 15.8
click at [813, 361] on button "Move" at bounding box center [832, 362] width 65 height 33
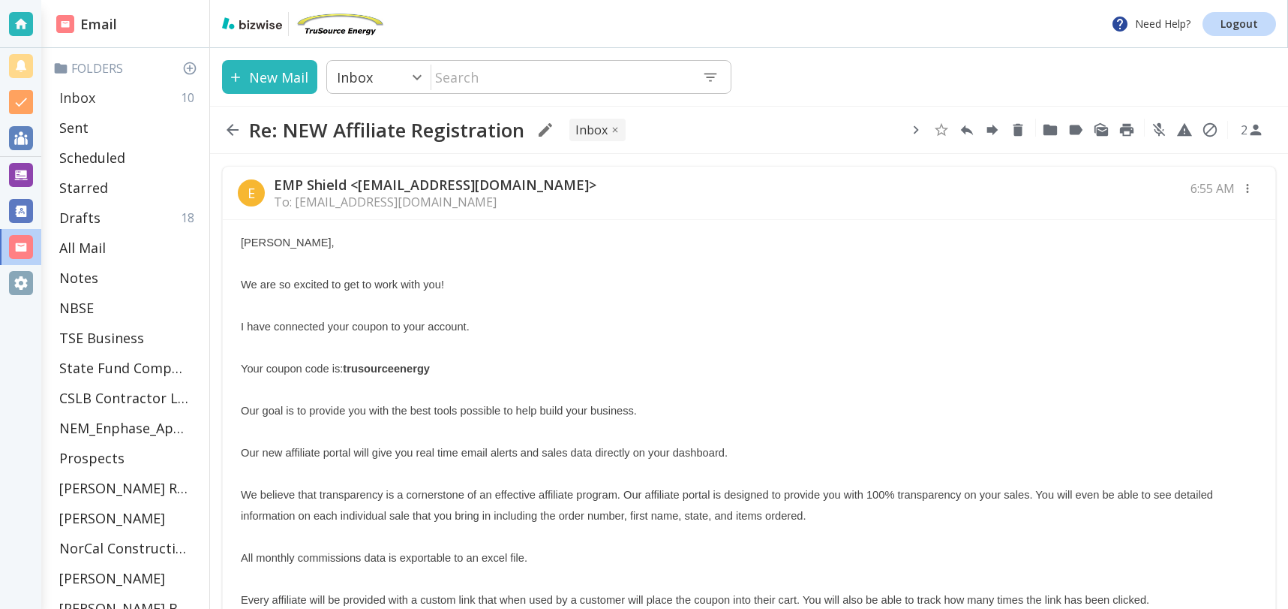
click at [92, 97] on p "Inbox" at bounding box center [77, 98] width 36 height 18
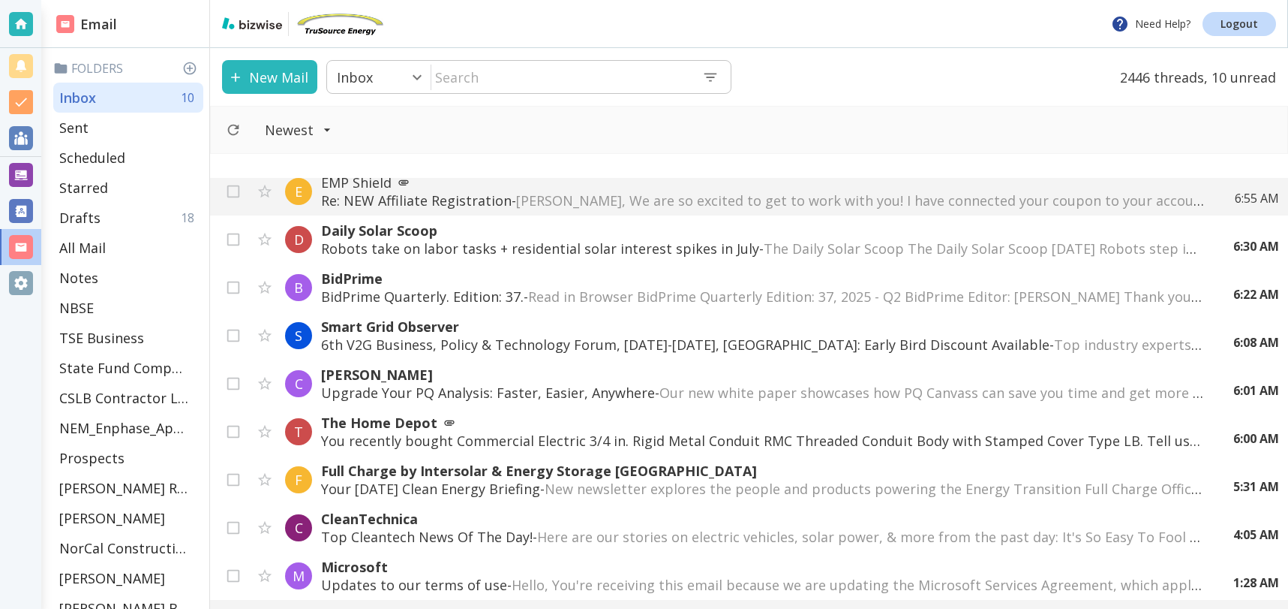
scroll to position [95, 0]
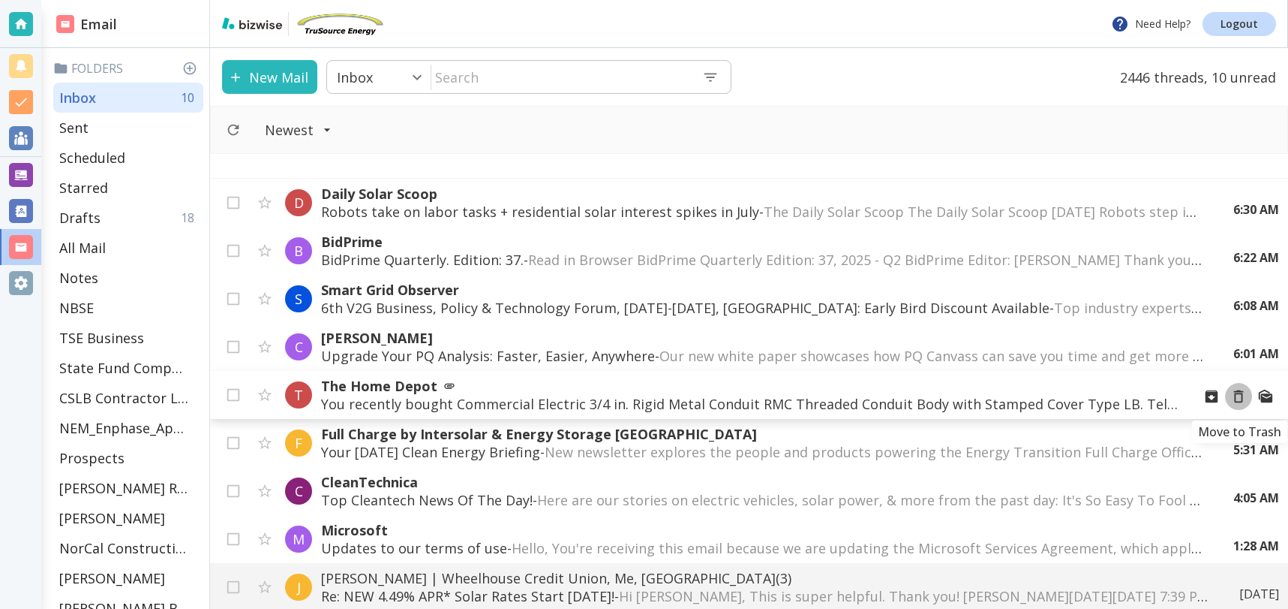
click at [1243, 390] on icon "Move to Trash" at bounding box center [1239, 396] width 17 height 17
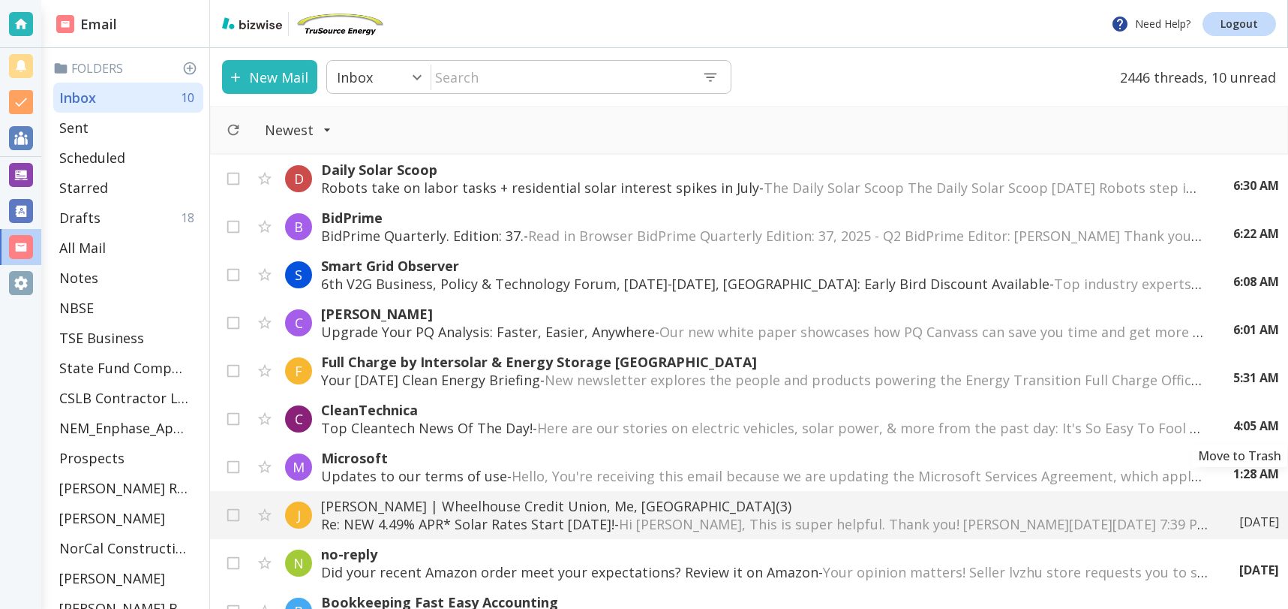
click at [0, 0] on icon "Move to Trash" at bounding box center [0, 0] width 0 height 0
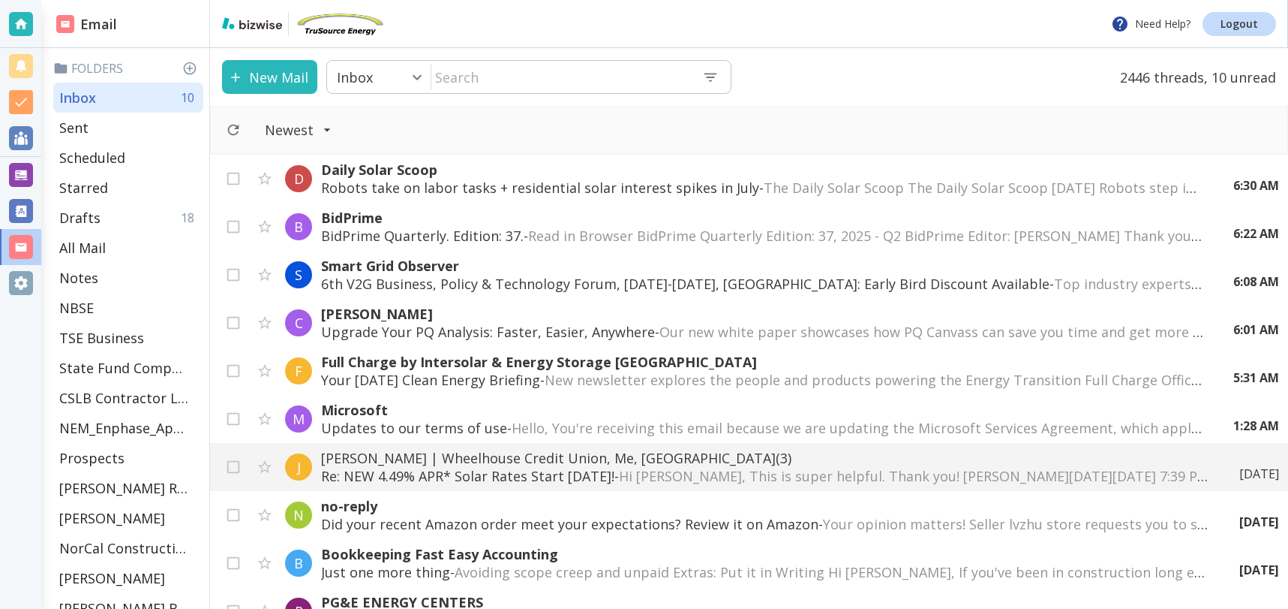
click at [1240, 423] on div "1:28 AM" at bounding box center [1251, 425] width 58 height 17
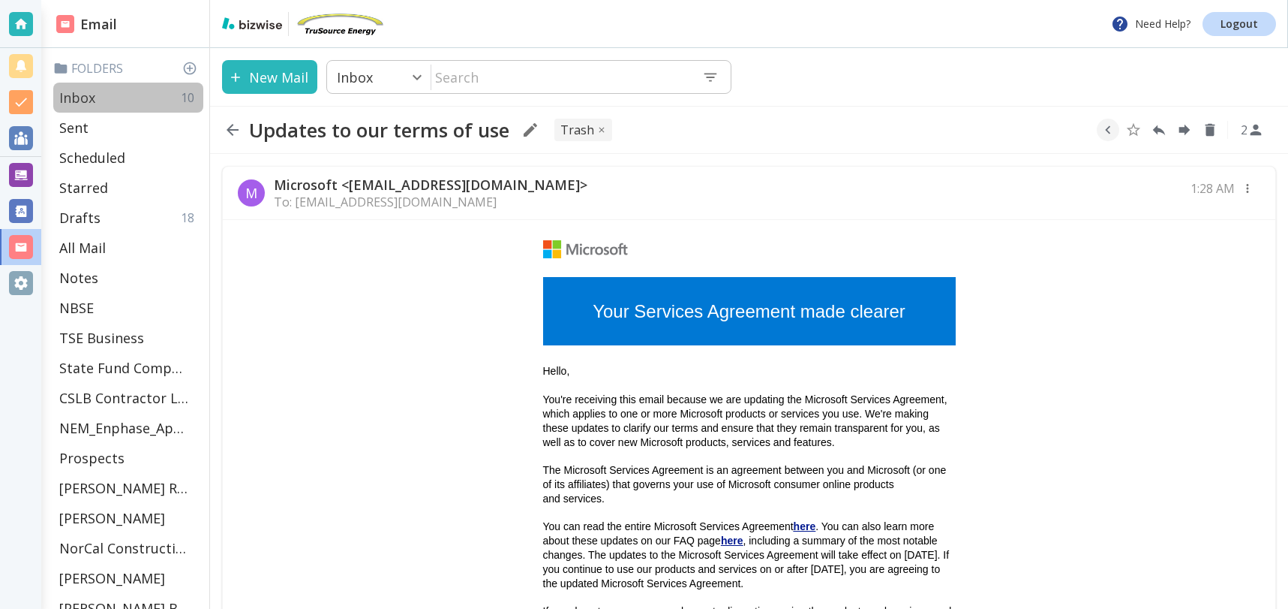
drag, startPoint x: 116, startPoint y: 92, endPoint x: 126, endPoint y: 92, distance: 10.5
click at [116, 92] on div "Inbox 10" at bounding box center [128, 98] width 150 height 30
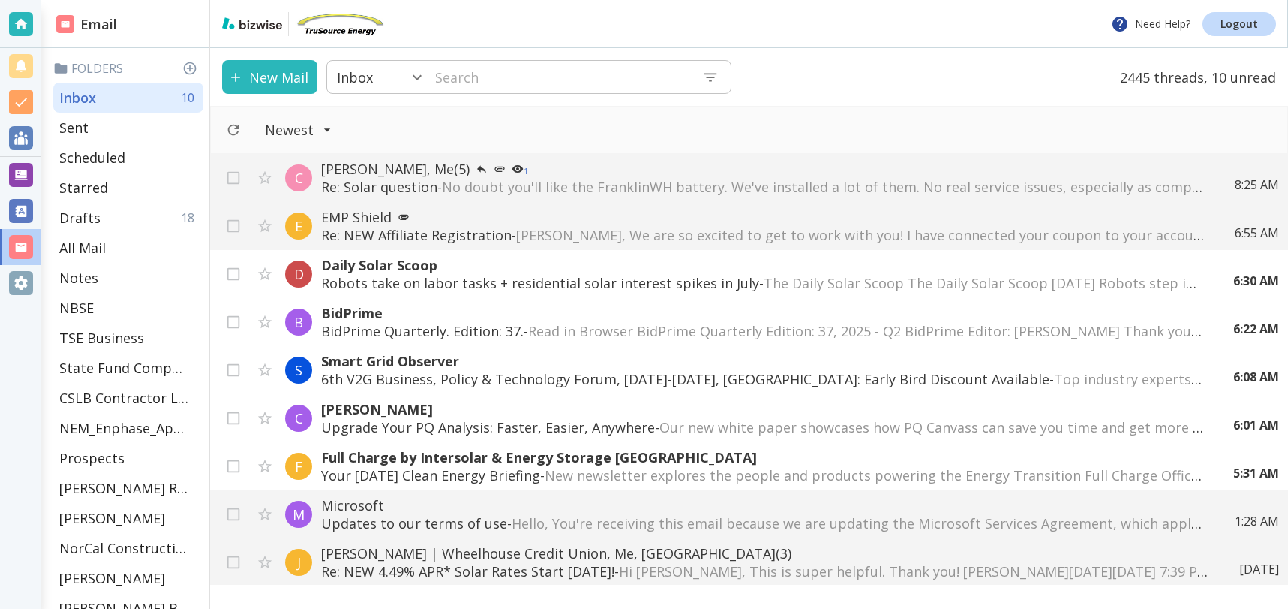
scroll to position [95, 0]
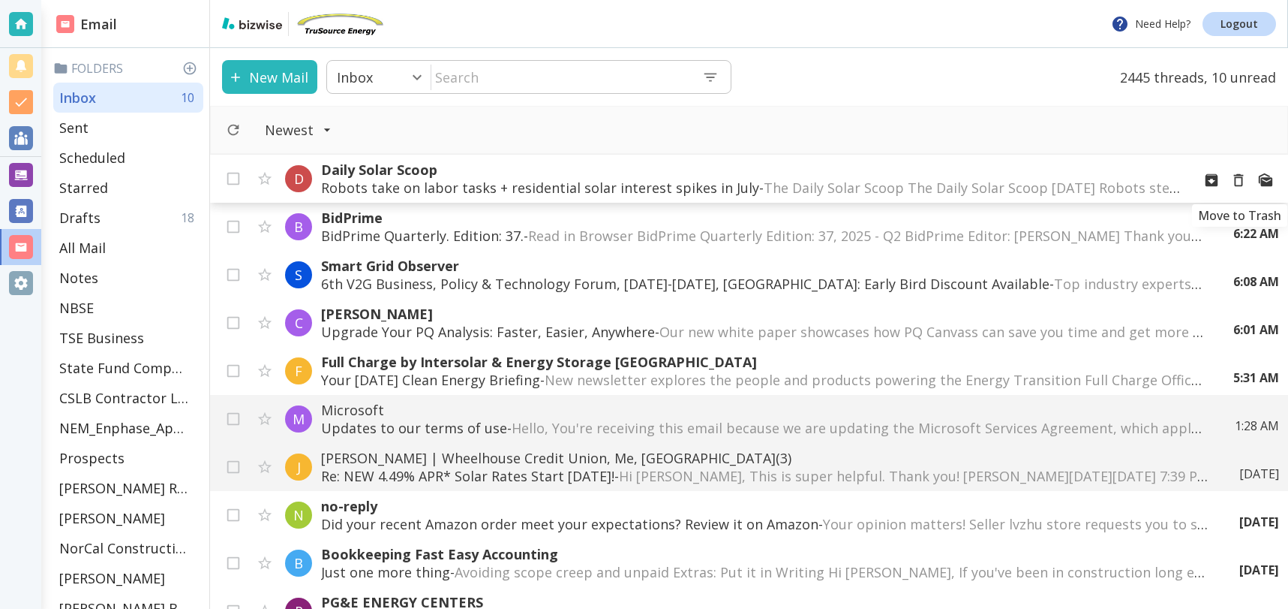
click at [1243, 182] on icon "Move to Trash" at bounding box center [1239, 180] width 10 height 13
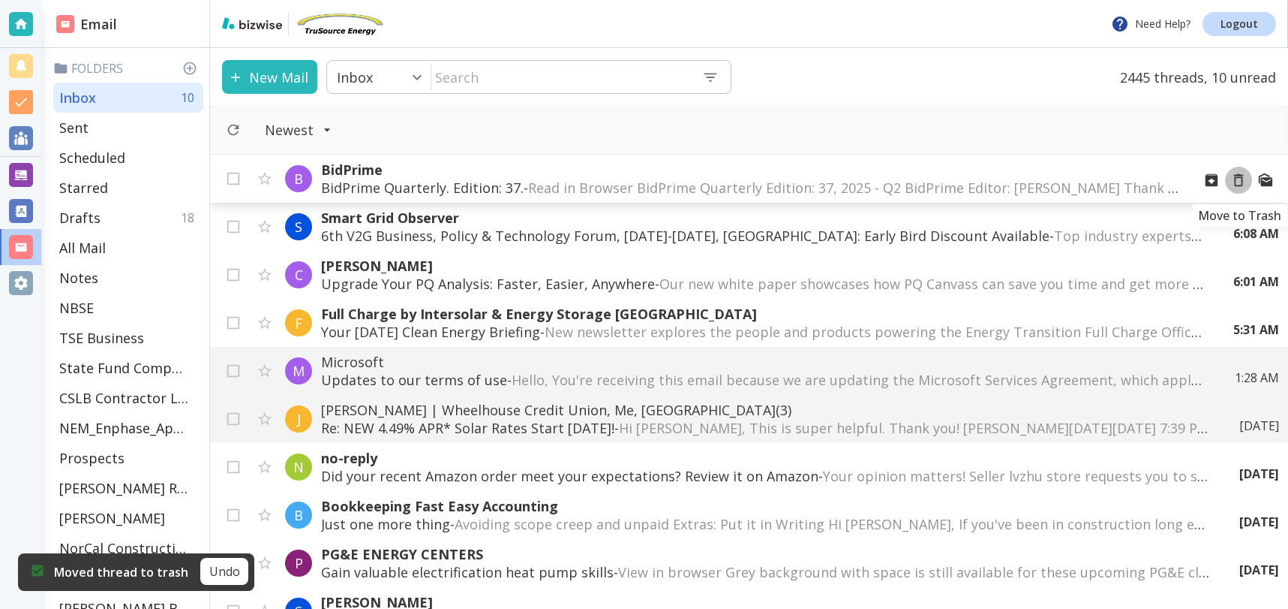
click at [1243, 182] on icon "Move to Trash" at bounding box center [1239, 180] width 10 height 13
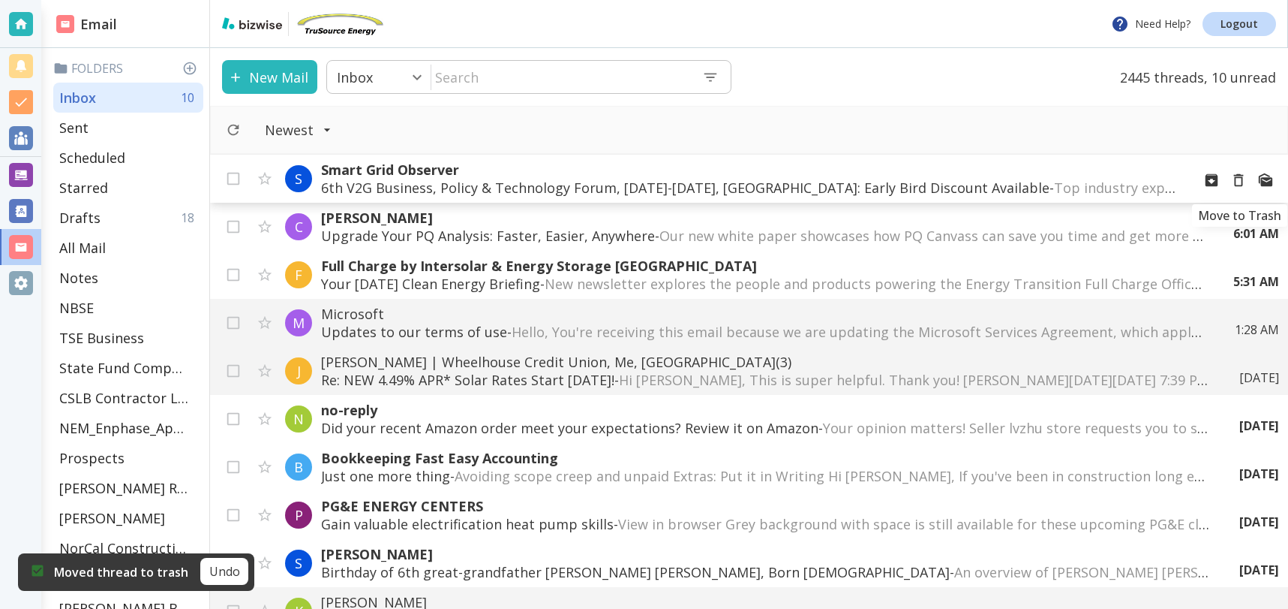
click at [1239, 182] on icon "Move to Trash" at bounding box center [1239, 180] width 17 height 17
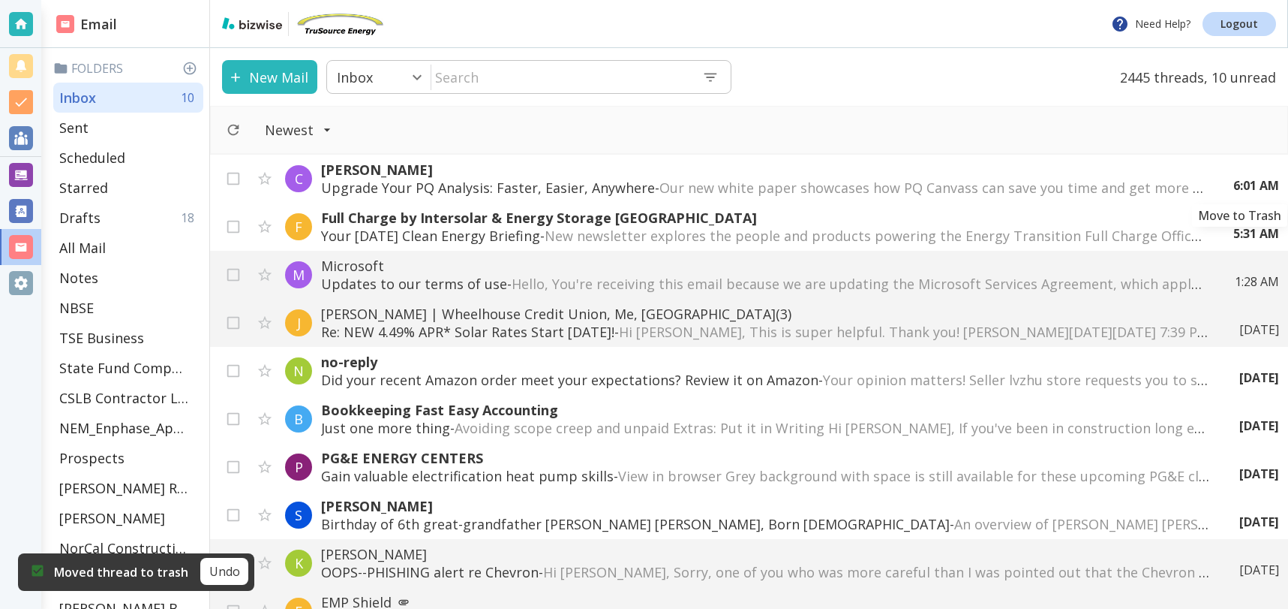
click at [0, 0] on icon "Move to Trash" at bounding box center [0, 0] width 0 height 0
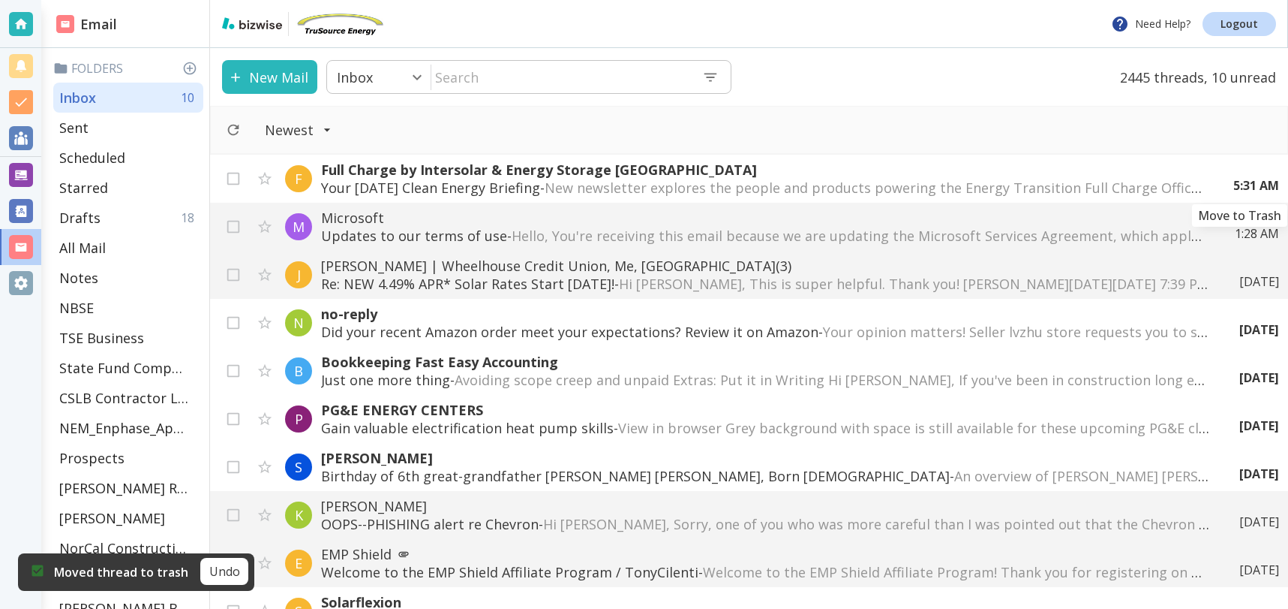
click at [0, 0] on icon "Move to Trash" at bounding box center [0, 0] width 0 height 0
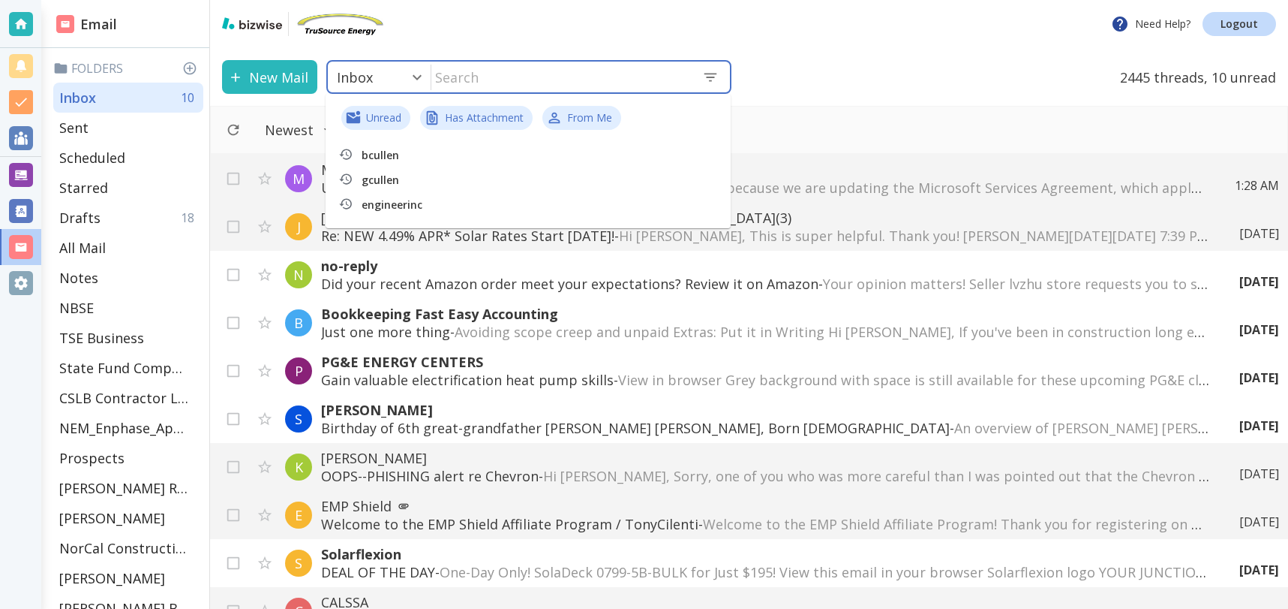
click at [529, 75] on input "text" at bounding box center [560, 77] width 259 height 31
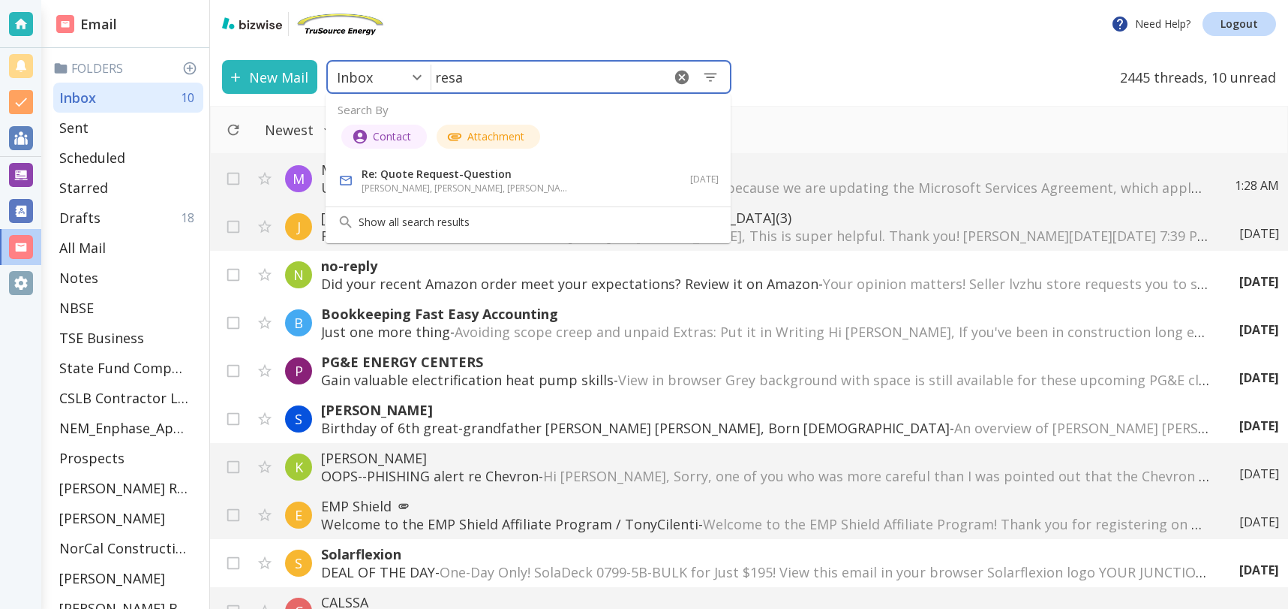
type input "resa"
click at [966, 70] on div "New Mail Inbox 0 ​ resa ​ 2445 threads, 10 unread" at bounding box center [749, 77] width 1078 height 58
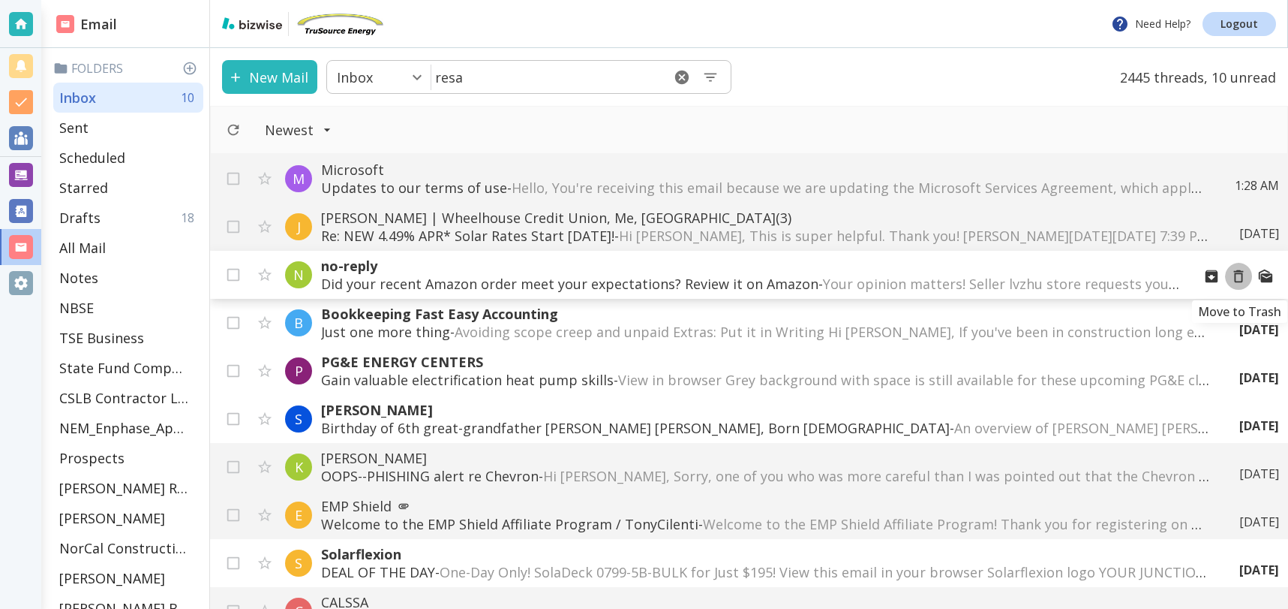
click at [1243, 275] on icon "Move to Trash" at bounding box center [1239, 276] width 10 height 13
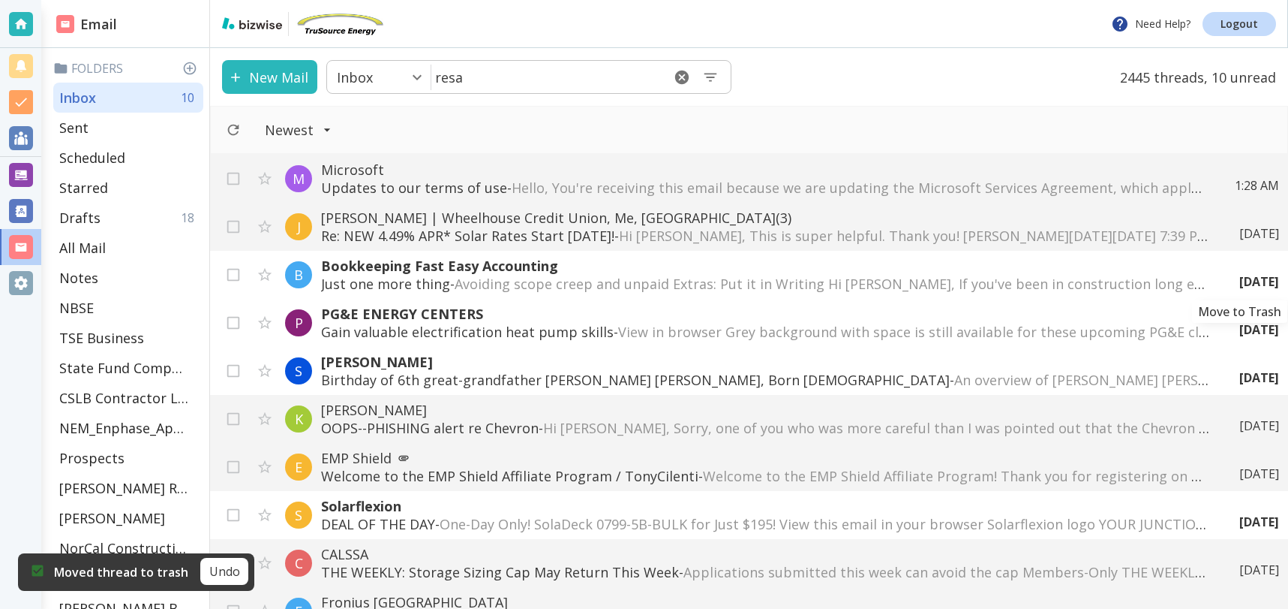
click at [0, 0] on icon "Move to Trash" at bounding box center [0, 0] width 0 height 0
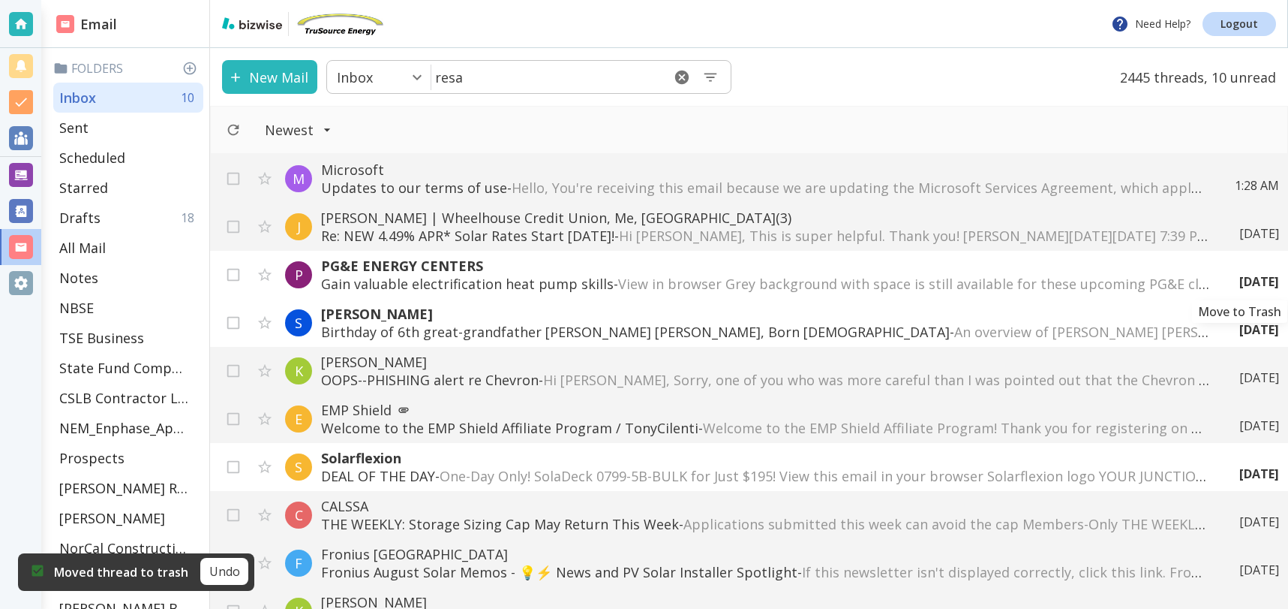
click at [0, 0] on icon "Move to Trash" at bounding box center [0, 0] width 0 height 0
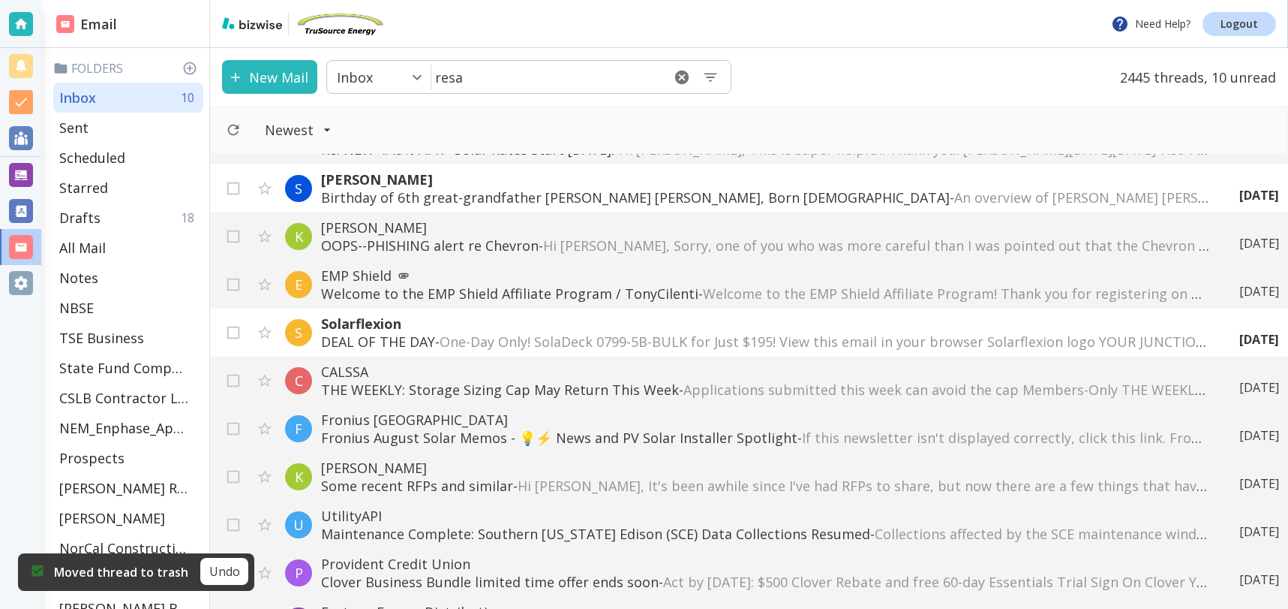
scroll to position [184, 0]
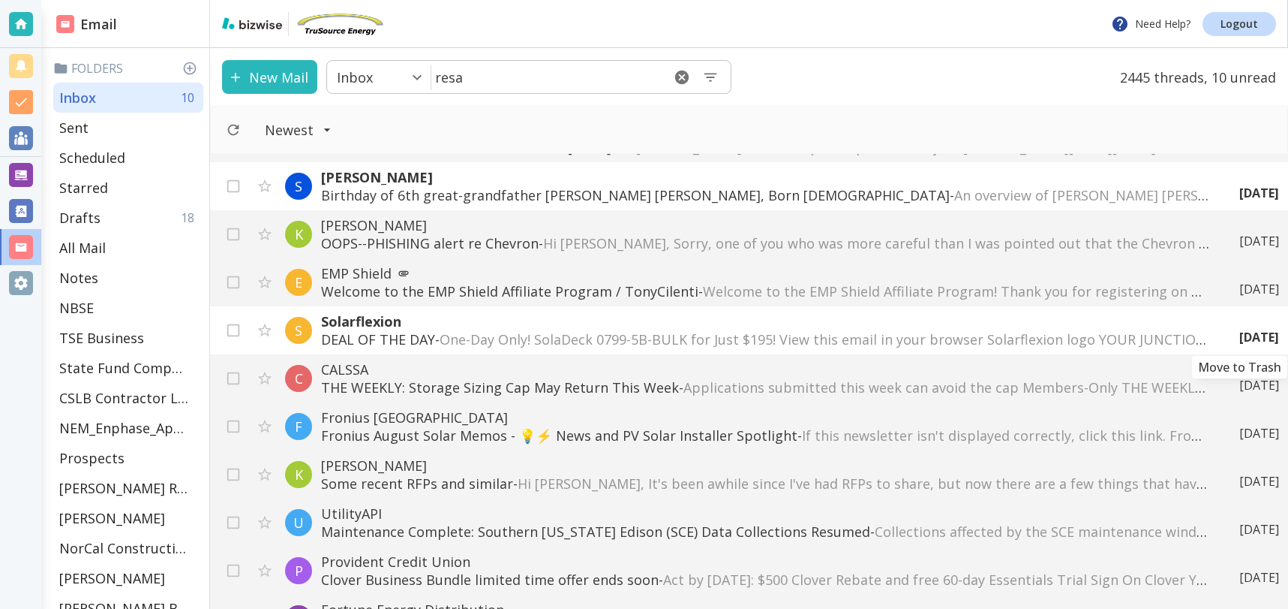
click at [0, 0] on icon "Move to Trash" at bounding box center [0, 0] width 0 height 0
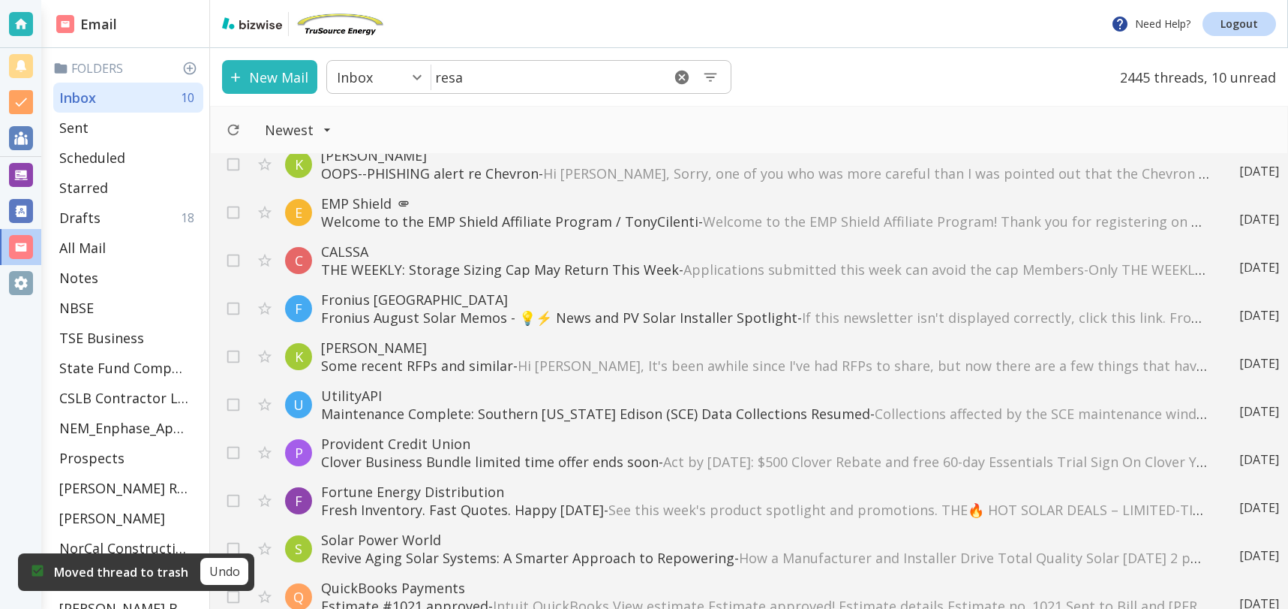
scroll to position [261, 0]
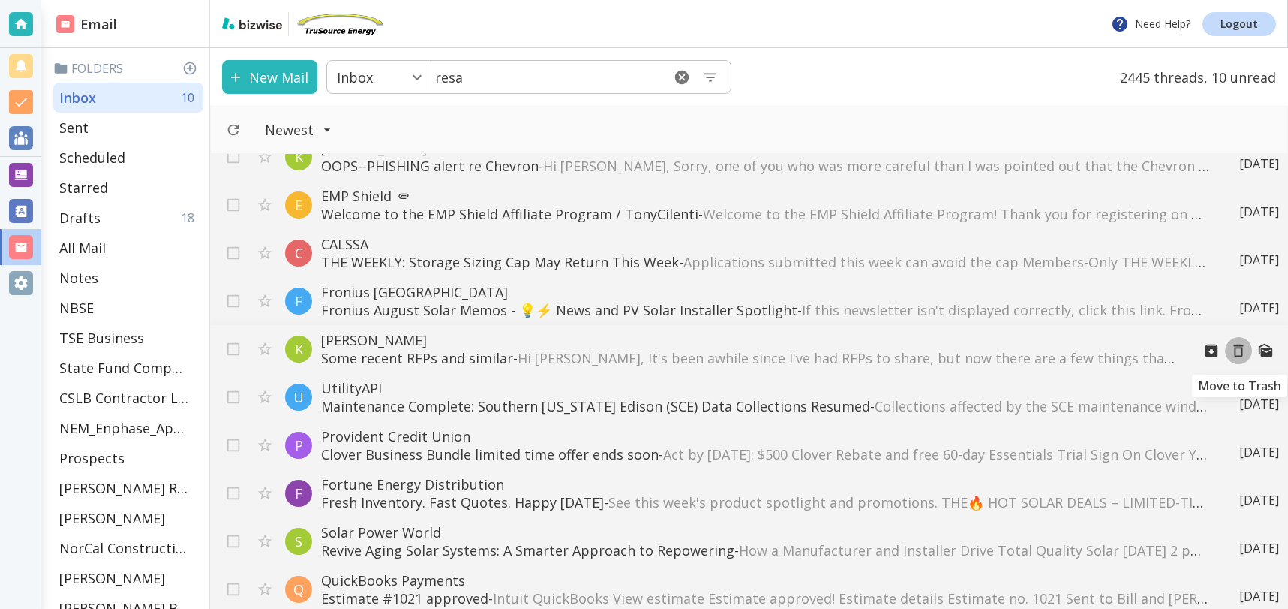
click at [1239, 351] on icon "Move to Trash" at bounding box center [1239, 350] width 17 height 17
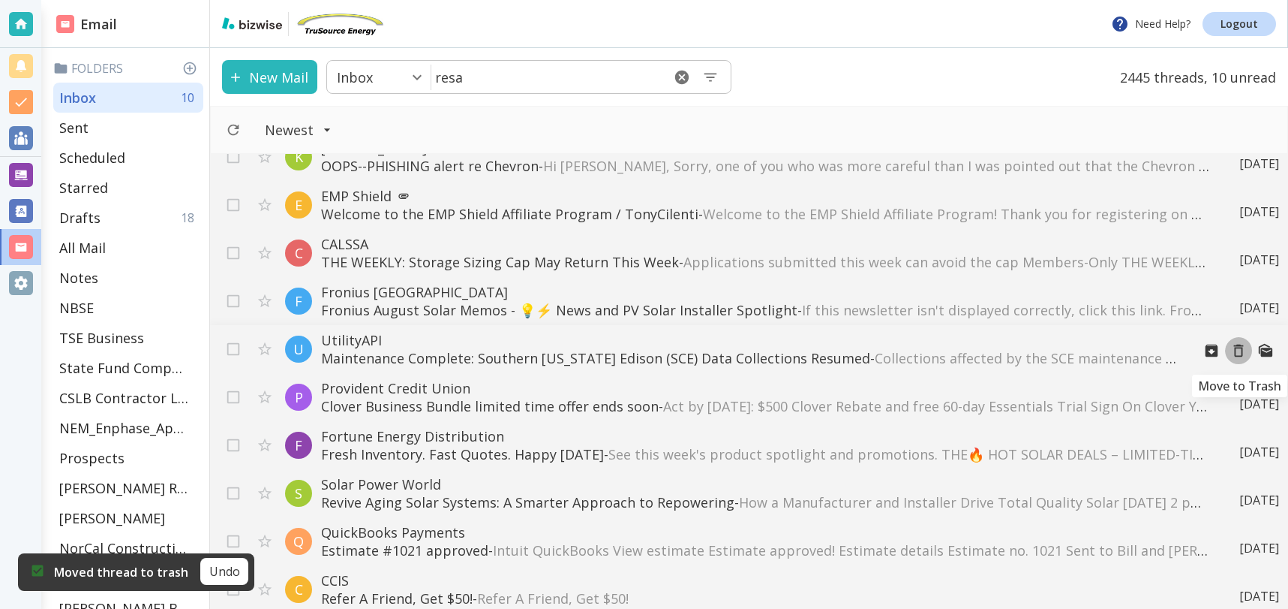
click at [1239, 351] on icon "Move to Trash" at bounding box center [1239, 350] width 17 height 17
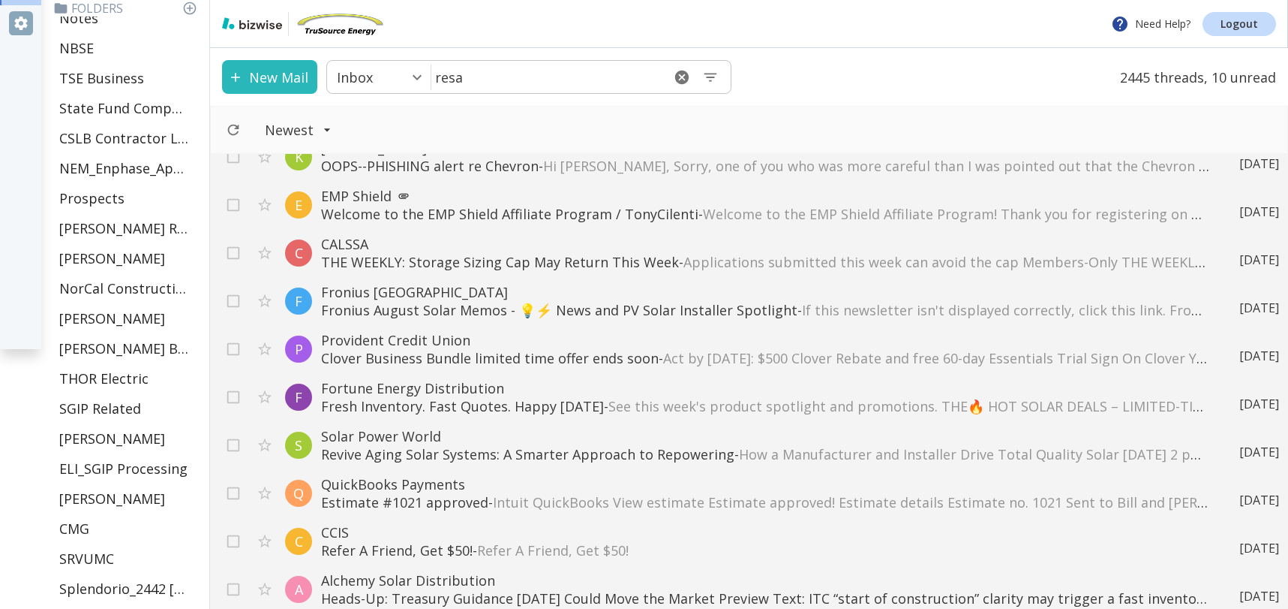
scroll to position [562, 0]
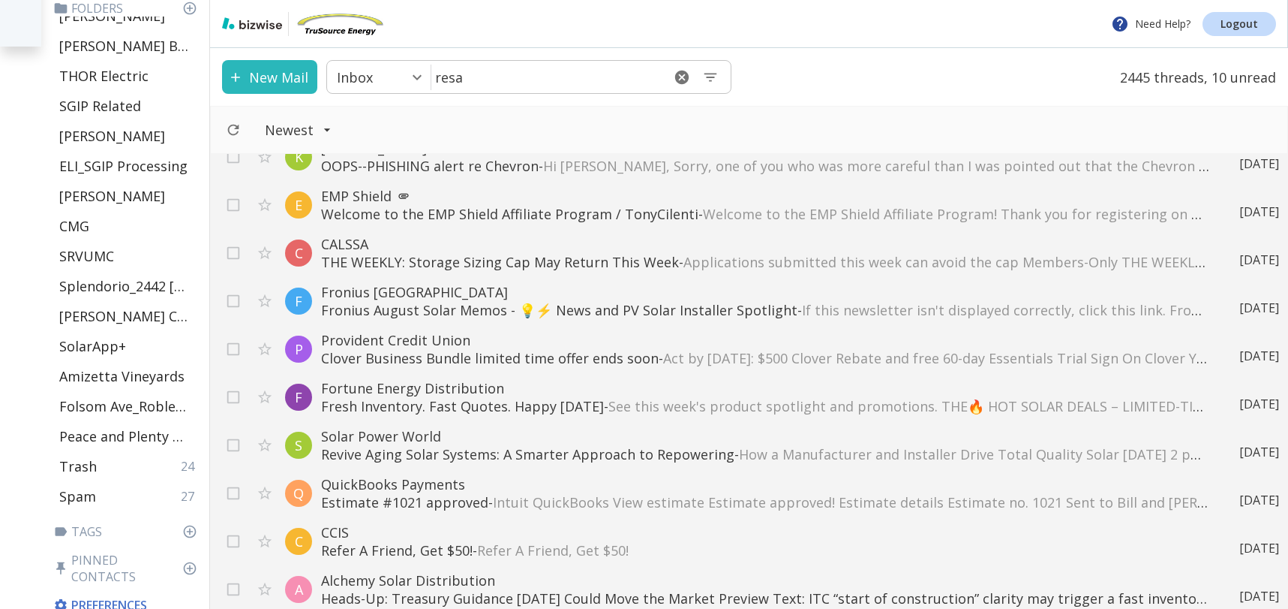
drag, startPoint x: 80, startPoint y: 249, endPoint x: 791, endPoint y: 227, distance: 711.7
click at [80, 249] on p "SRVUMC" at bounding box center [86, 256] width 55 height 18
type input "42"
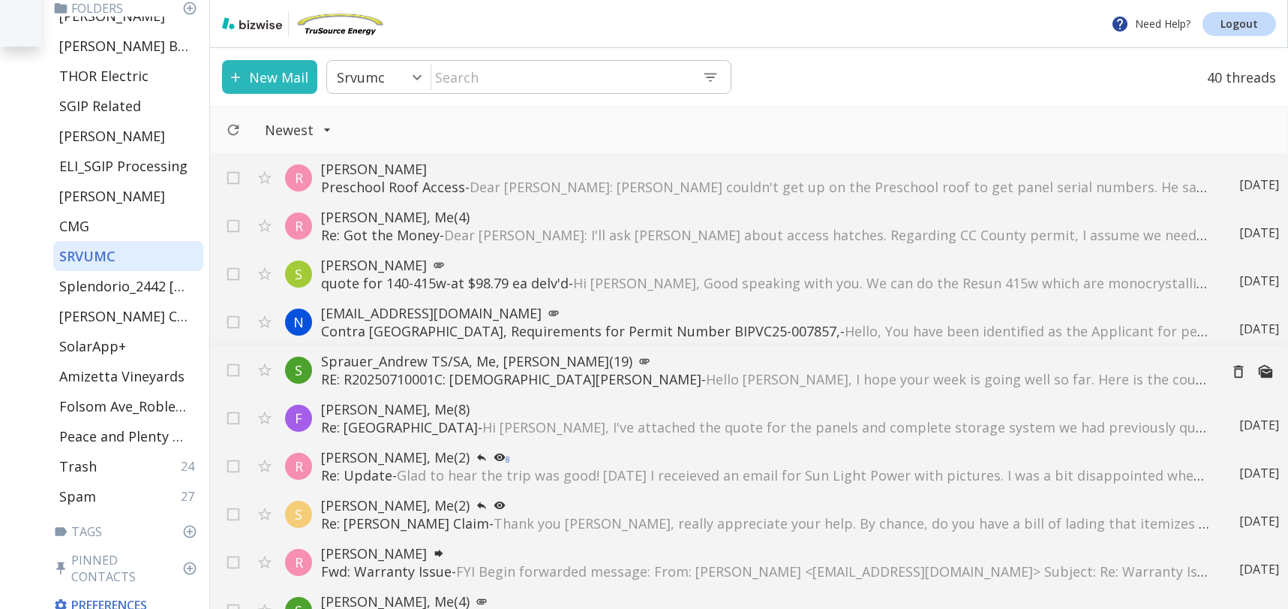
scroll to position [17, 0]
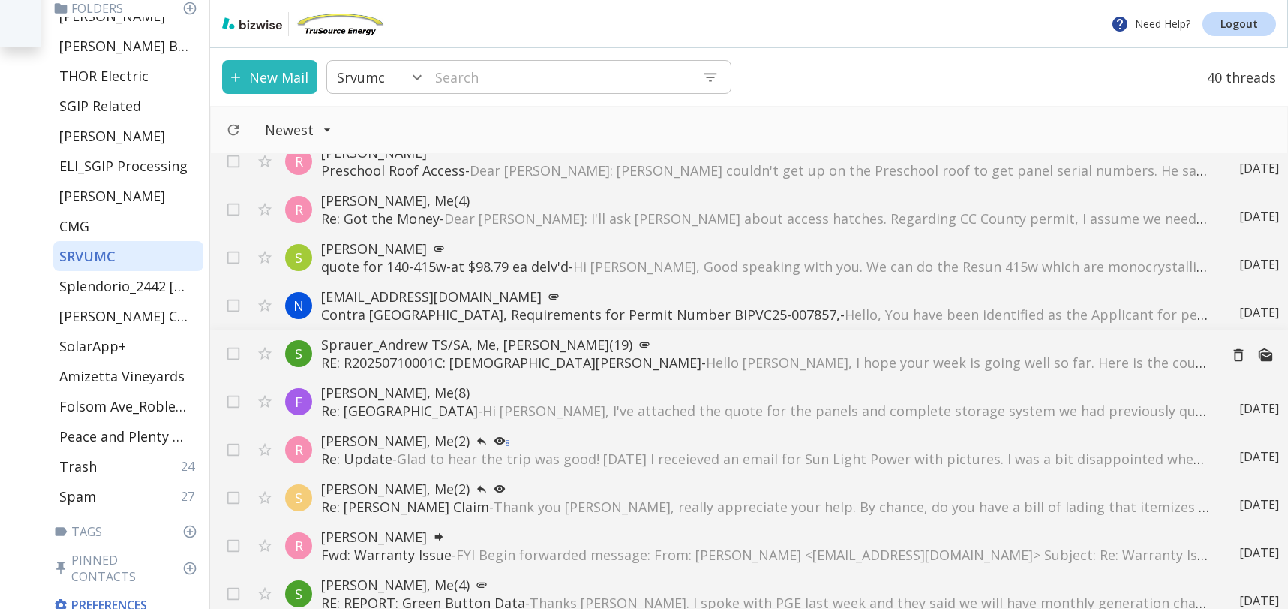
click at [493, 353] on p "RE: R20250710001C: [DEMOGRAPHIC_DATA][PERSON_NAME] - Hello [PERSON_NAME], I hop…" at bounding box center [764, 362] width 886 height 18
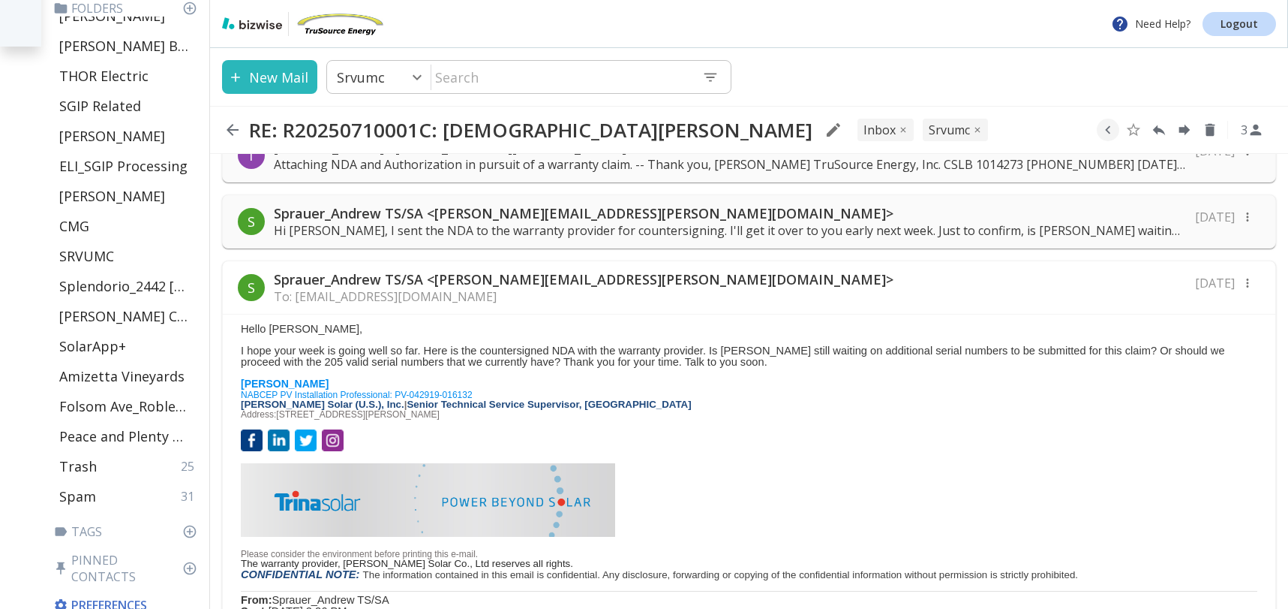
scroll to position [1100, 0]
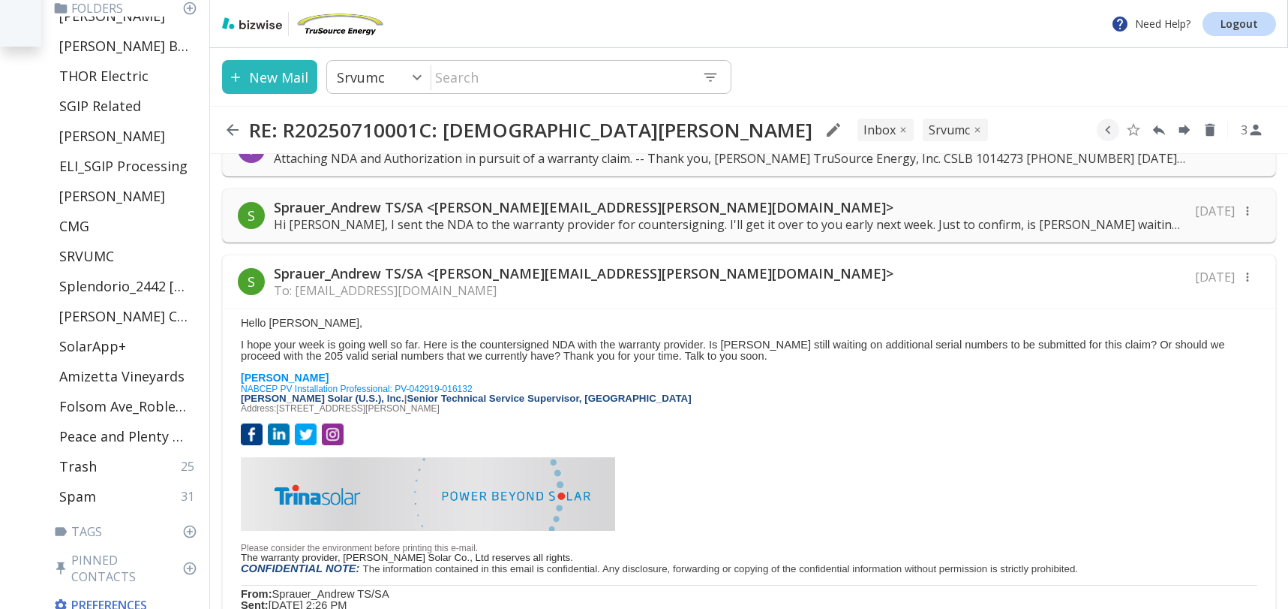
click at [662, 287] on div "S Sprauer_Andrew TS/SA <[PERSON_NAME][EMAIL_ADDRESS][PERSON_NAME][DOMAIN_NAME]>…" at bounding box center [749, 281] width 1053 height 53
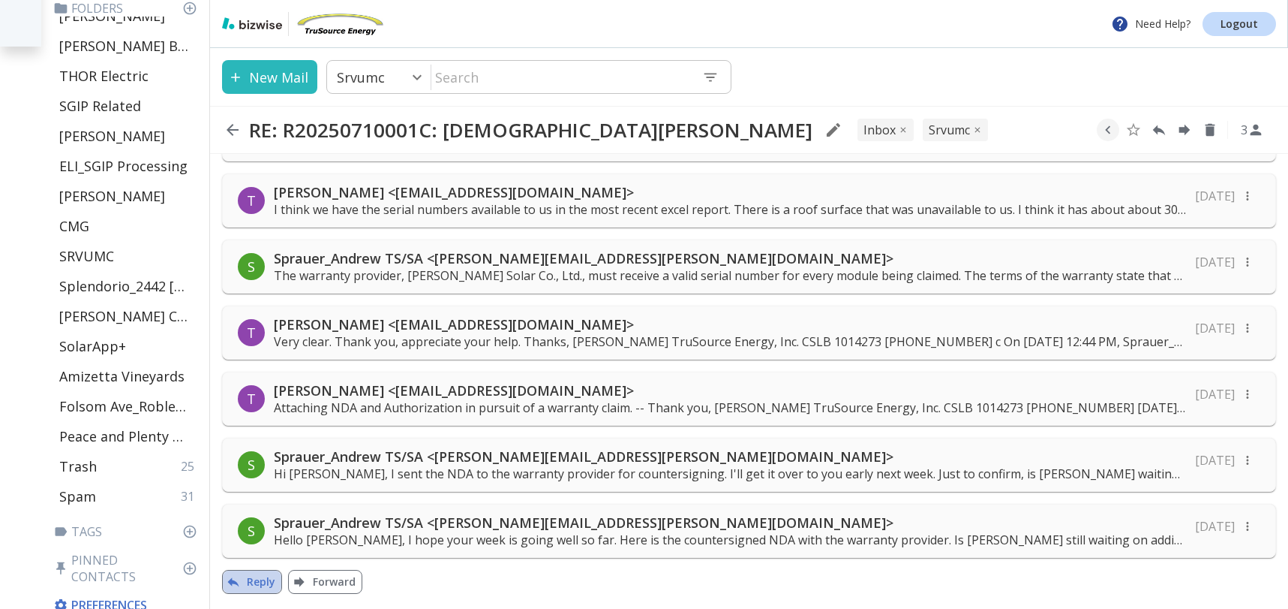
click at [250, 582] on button "Reply" at bounding box center [252, 582] width 60 height 24
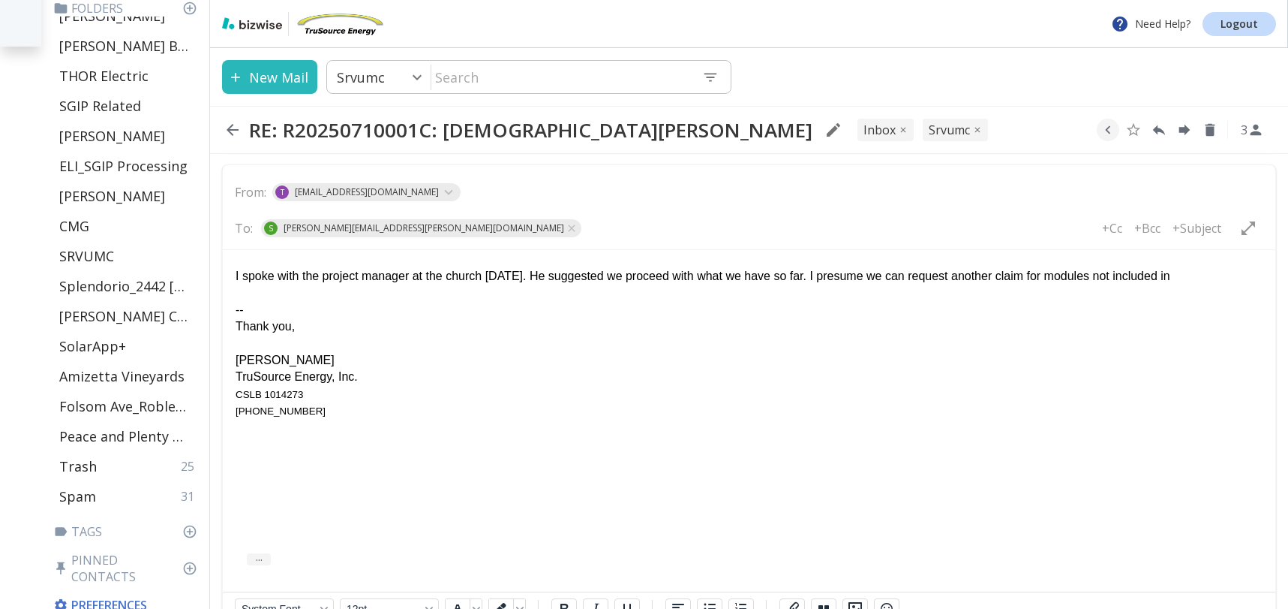
scroll to position [1343, 0]
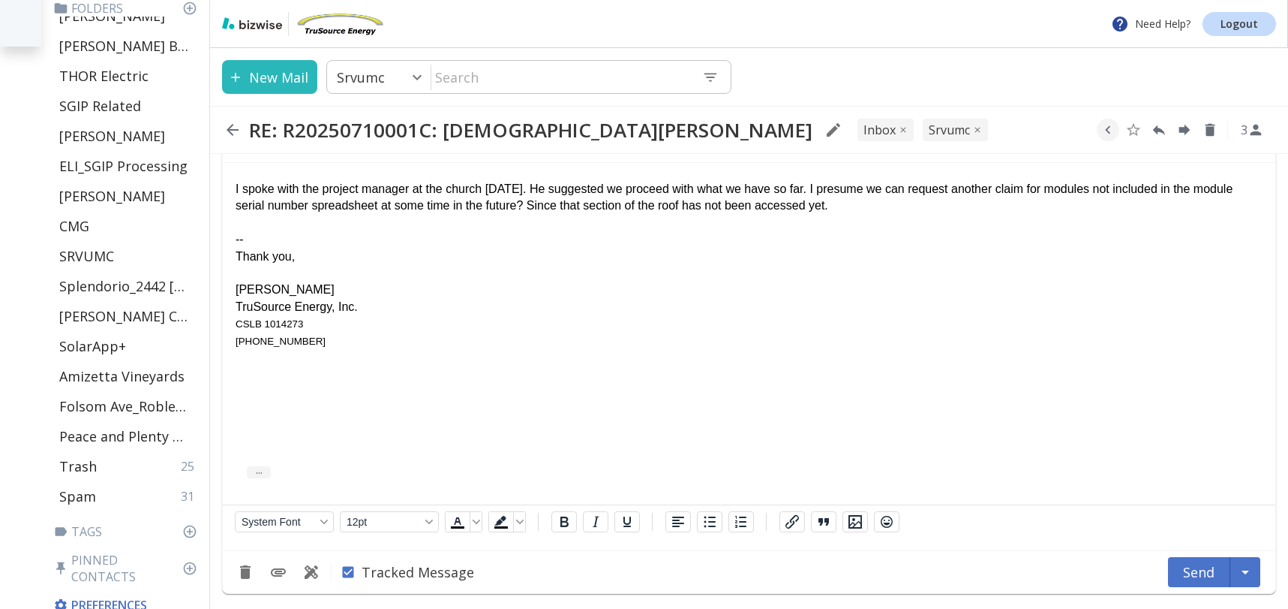
drag, startPoint x: 615, startPoint y: 206, endPoint x: 771, endPoint y: 268, distance: 168.7
click at [615, 206] on div "I spoke with the project manager at the church [DATE]. He suggested we proceed …" at bounding box center [749, 198] width 1027 height 34
drag, startPoint x: 927, startPoint y: 202, endPoint x: 1166, endPoint y: 221, distance: 239.4
click at [928, 202] on div "I spoke with the project manager at the church [DATE]. He suggested we proceed …" at bounding box center [749, 198] width 1027 height 34
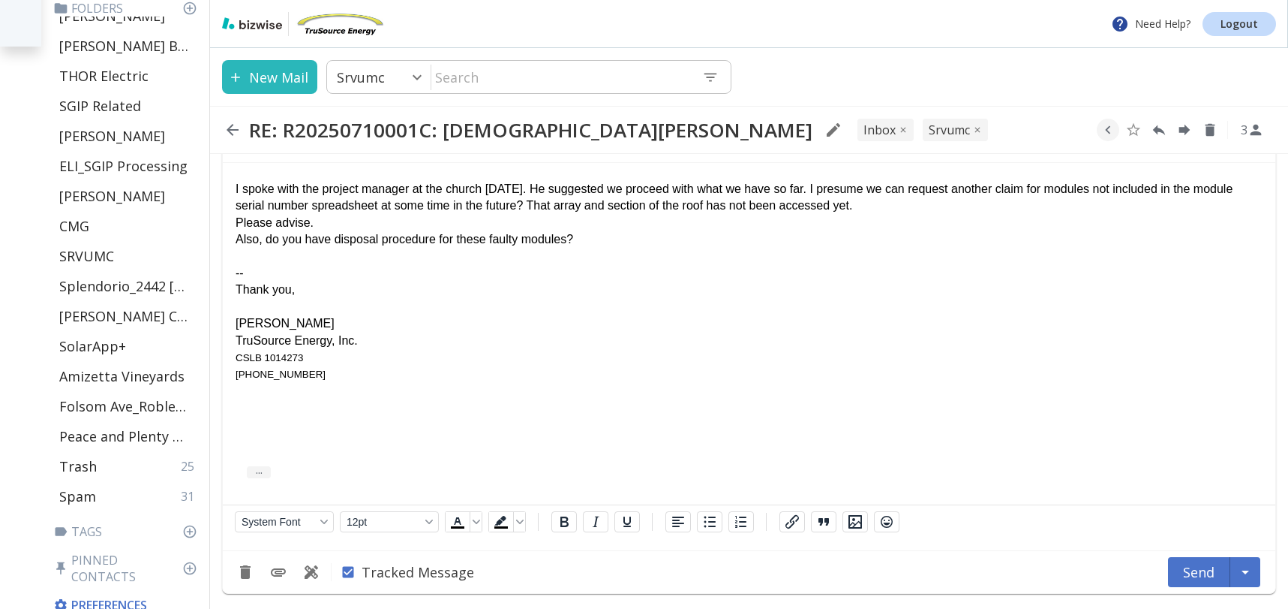
drag, startPoint x: 836, startPoint y: 191, endPoint x: 931, endPoint y: 223, distance: 100.6
click at [835, 191] on div "I spoke with the project manager at the church [DATE]. He suggested we proceed …" at bounding box center [749, 198] width 1027 height 34
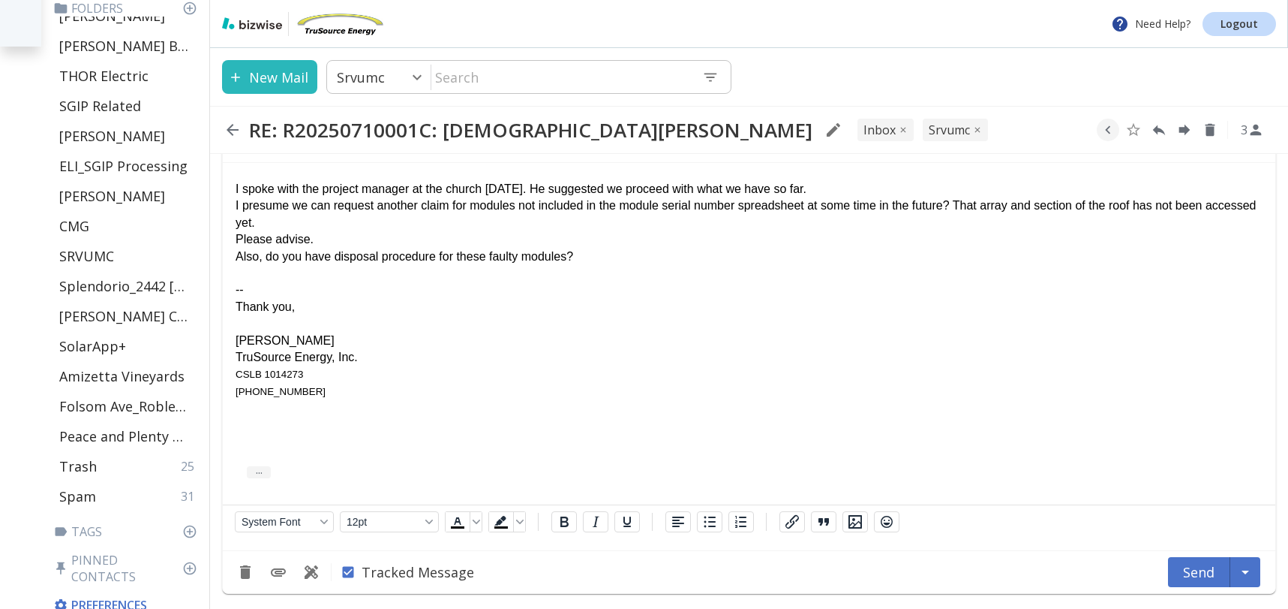
scroll to position [1336, 0]
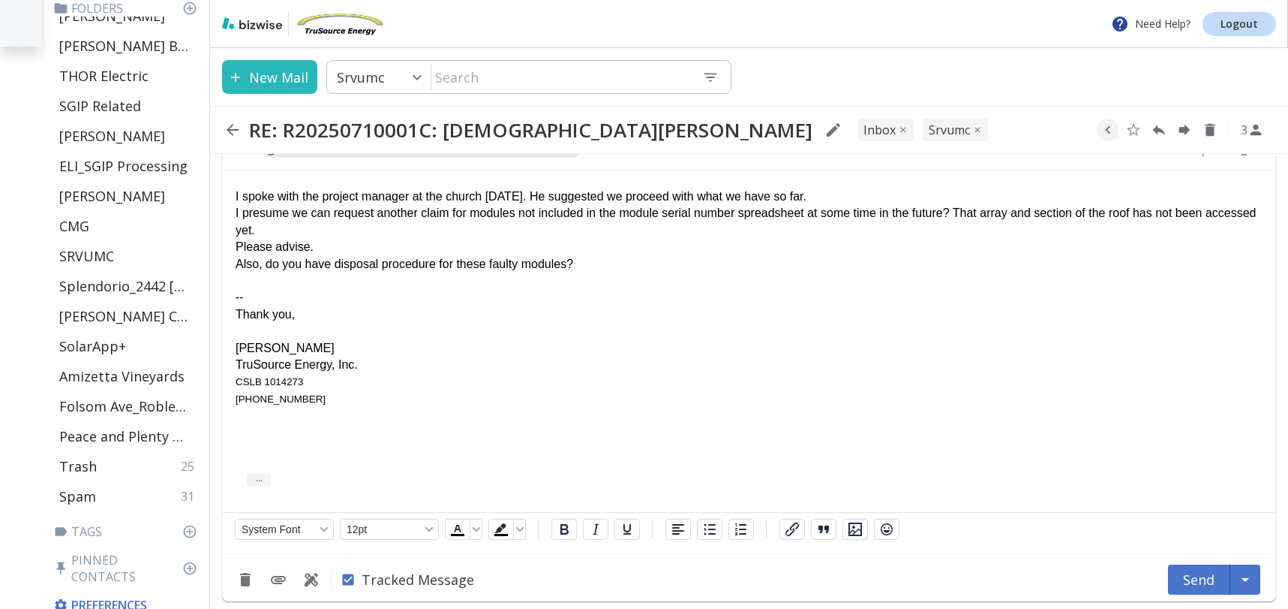
click at [867, 193] on div "I spoke with the project manager at the church [DATE]. He suggested we proceed …" at bounding box center [749, 196] width 1027 height 17
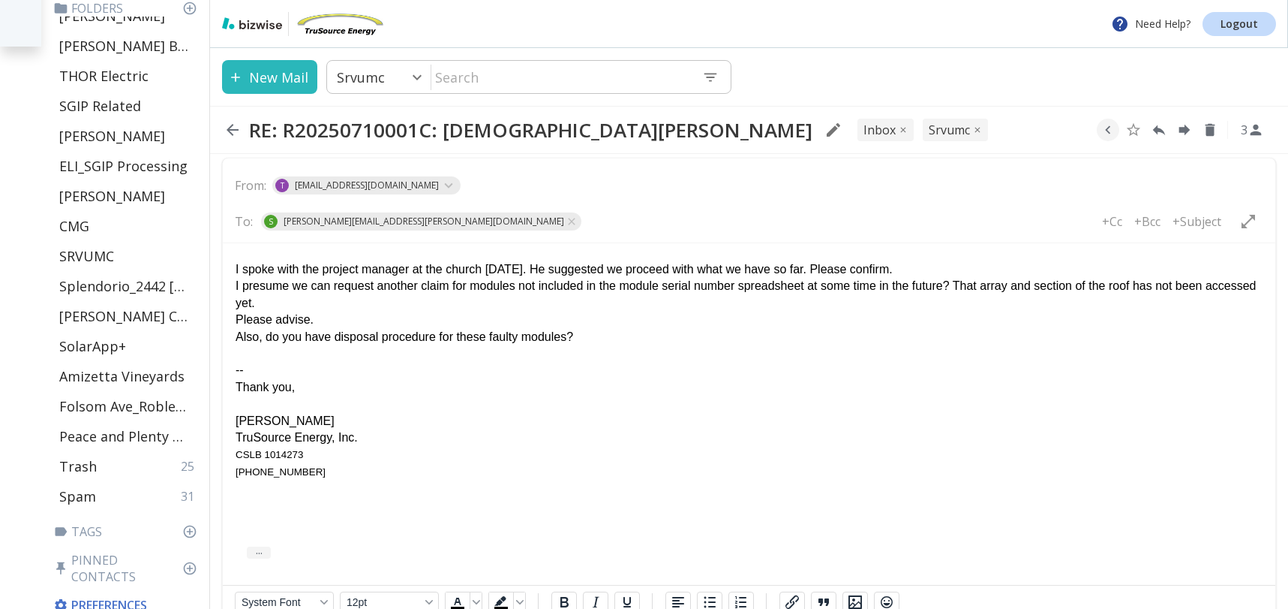
scroll to position [1264, 0]
click at [1115, 220] on p "+Cc" at bounding box center [1112, 220] width 20 height 17
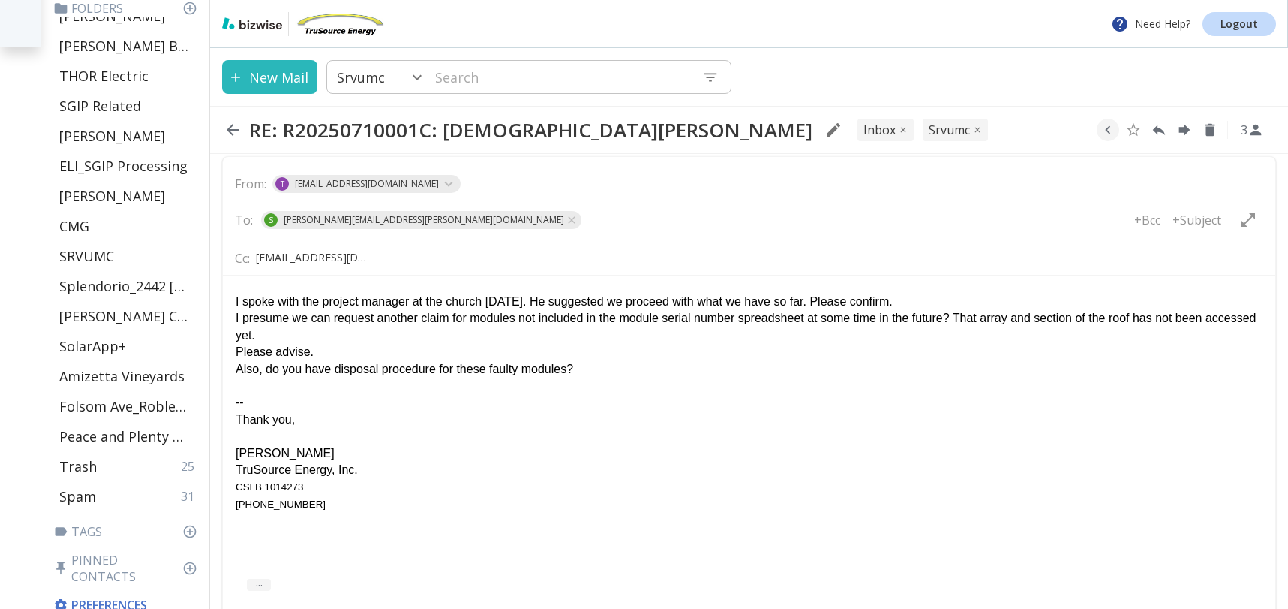
type input "[EMAIL_ADDRESS][DOMAIN_NAME]"
click at [789, 379] on div "-- Thank you, [PERSON_NAME] TruSource Energy, Inc. CSLB 1014273 [PHONE_NUMBER]" at bounding box center [749, 444] width 1027 height 134
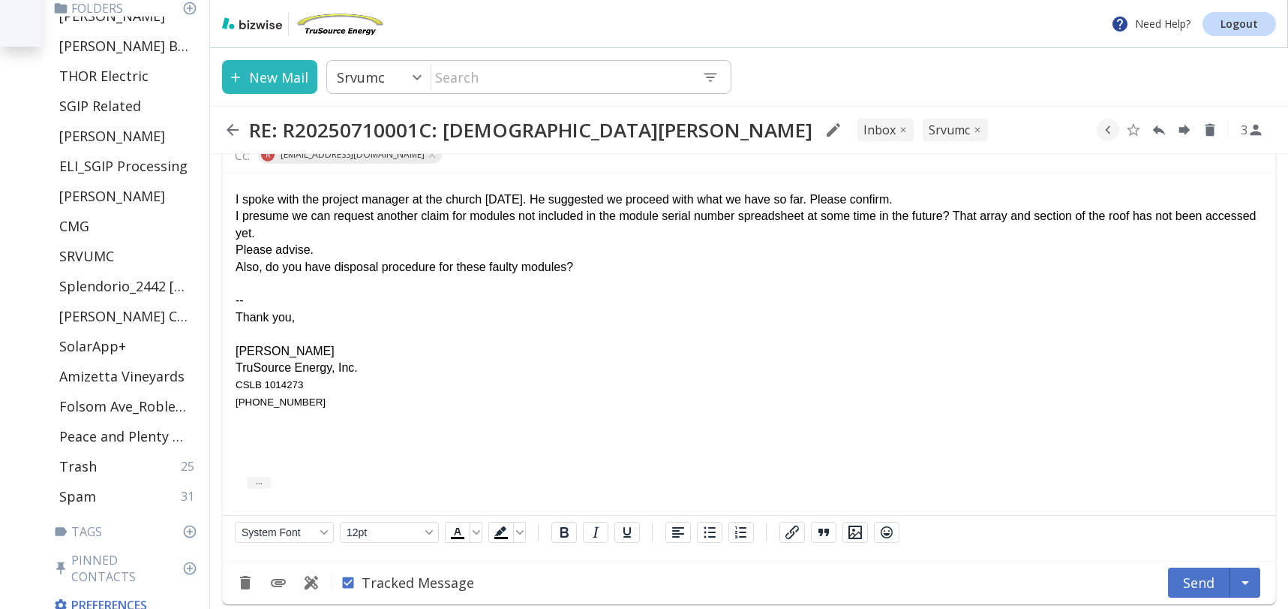
scroll to position [1378, 0]
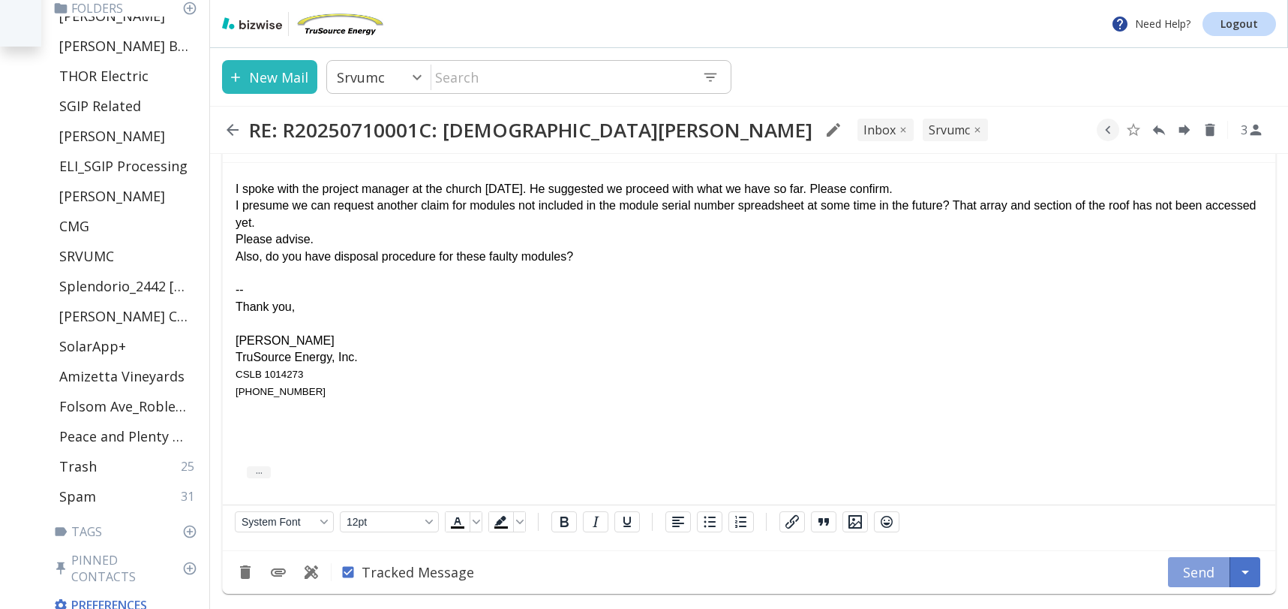
click at [1198, 575] on button "Send" at bounding box center [1199, 572] width 62 height 30
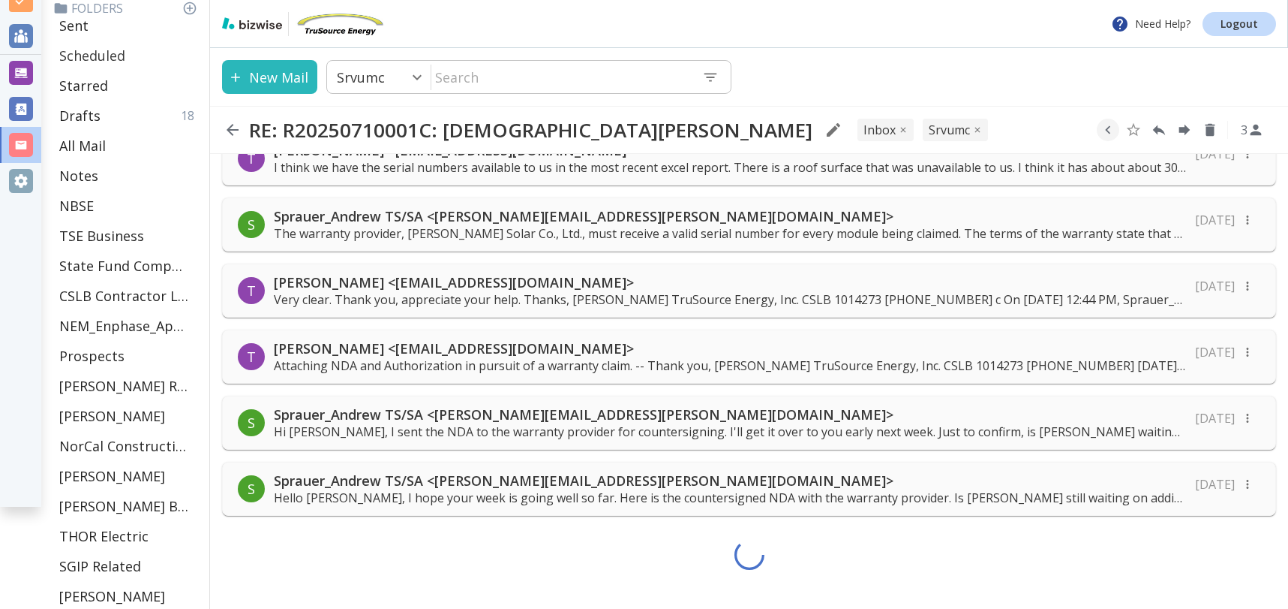
scroll to position [0, 0]
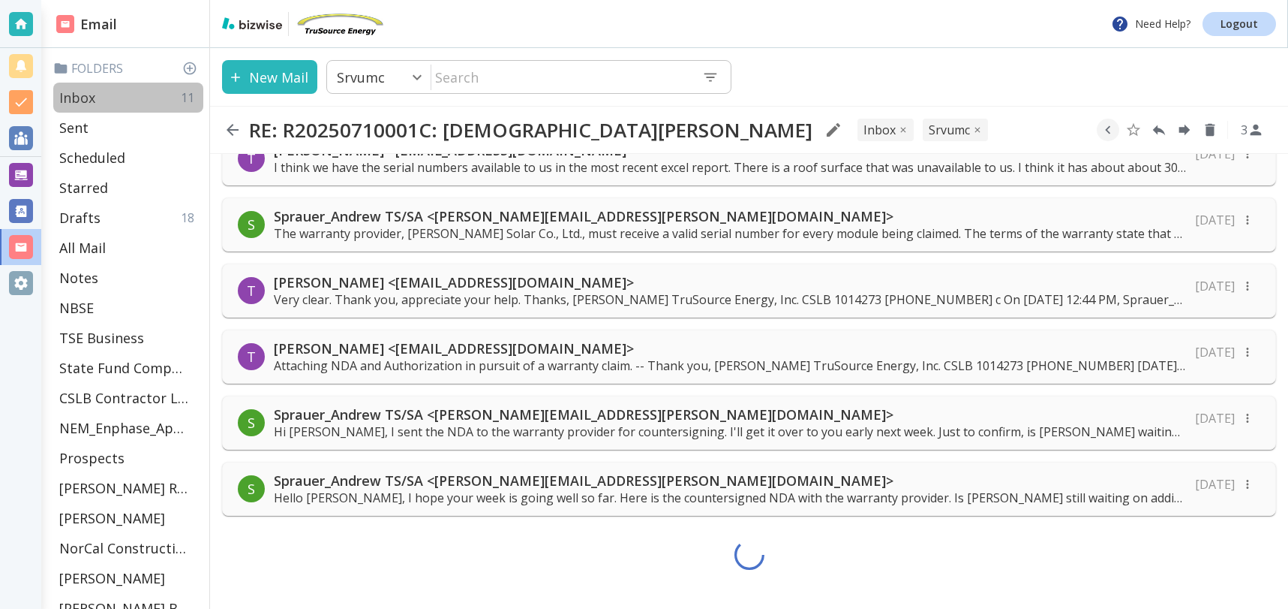
click at [83, 92] on p "Inbox" at bounding box center [77, 98] width 36 height 18
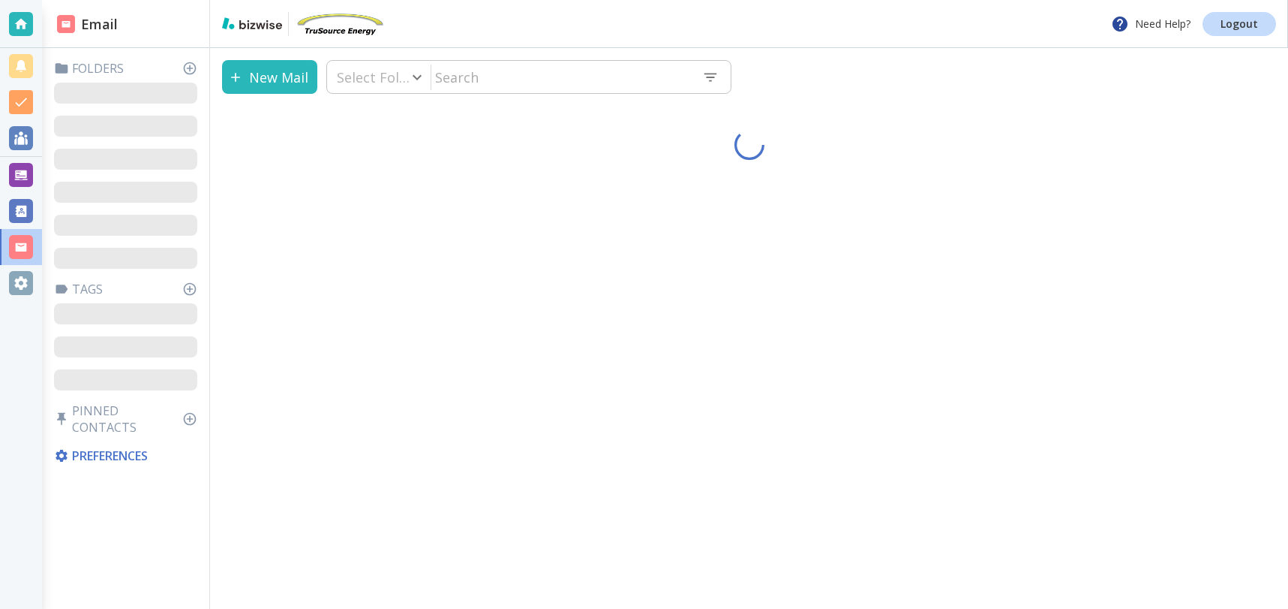
type input "0"
